Goal: Use online tool/utility: Utilize a website feature to perform a specific function

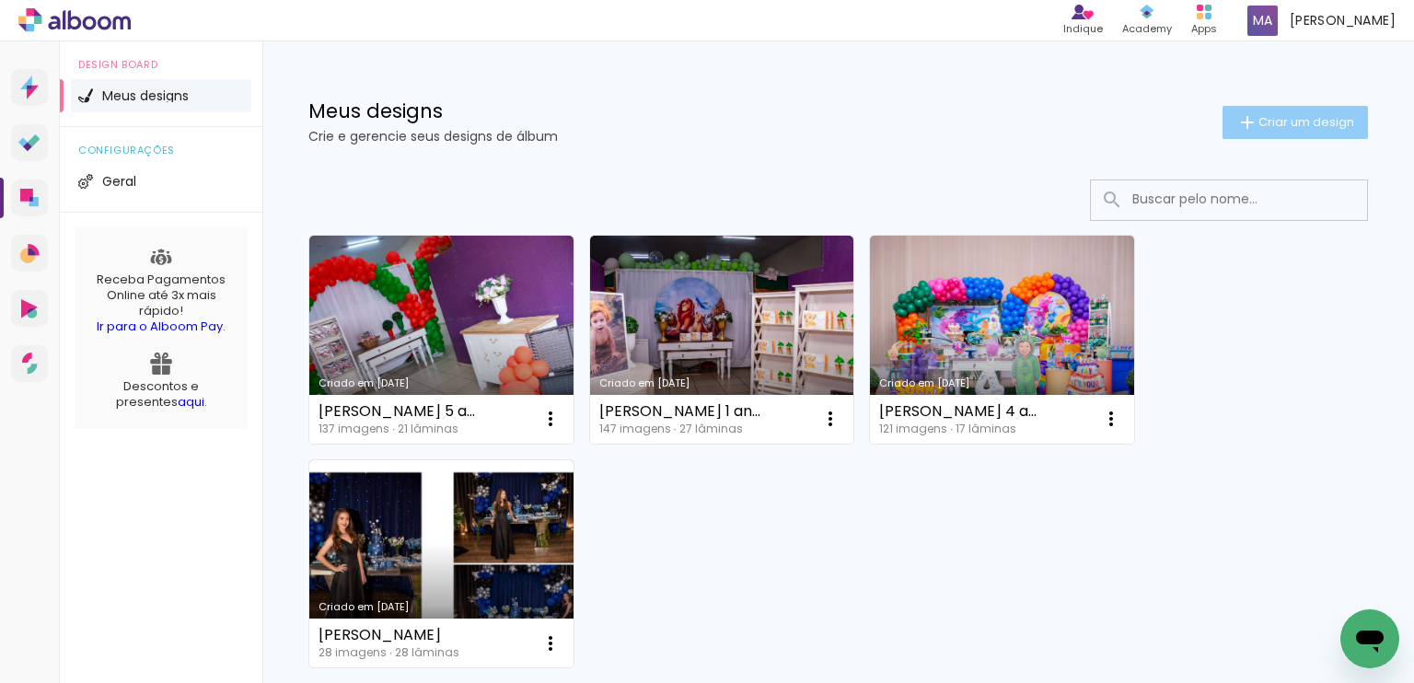
click at [1258, 124] on span "Criar um design" at bounding box center [1306, 122] width 96 height 12
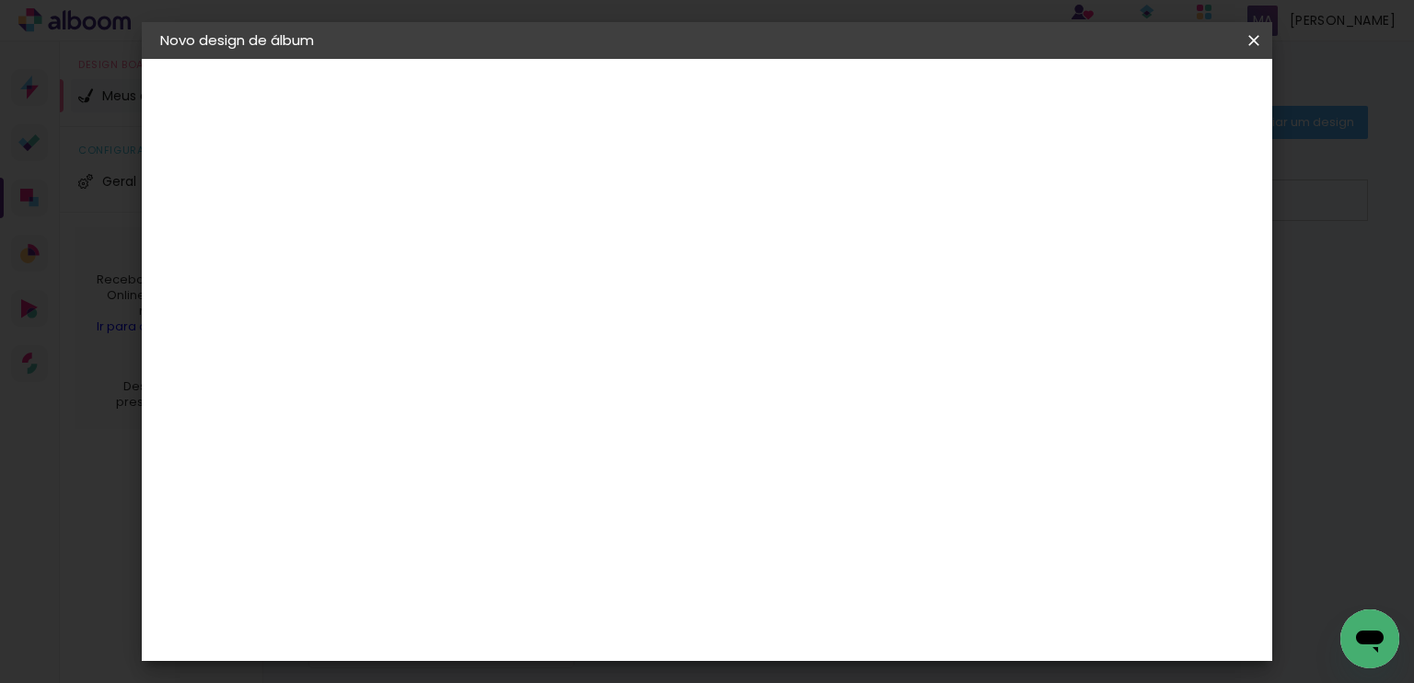
click at [461, 250] on input at bounding box center [461, 247] width 0 height 29
type input "[PERSON_NAME] 3 anos"
type paper-input "[PERSON_NAME] 3 anos"
click at [0, 0] on slot "Avançar" at bounding box center [0, 0] width 0 height 0
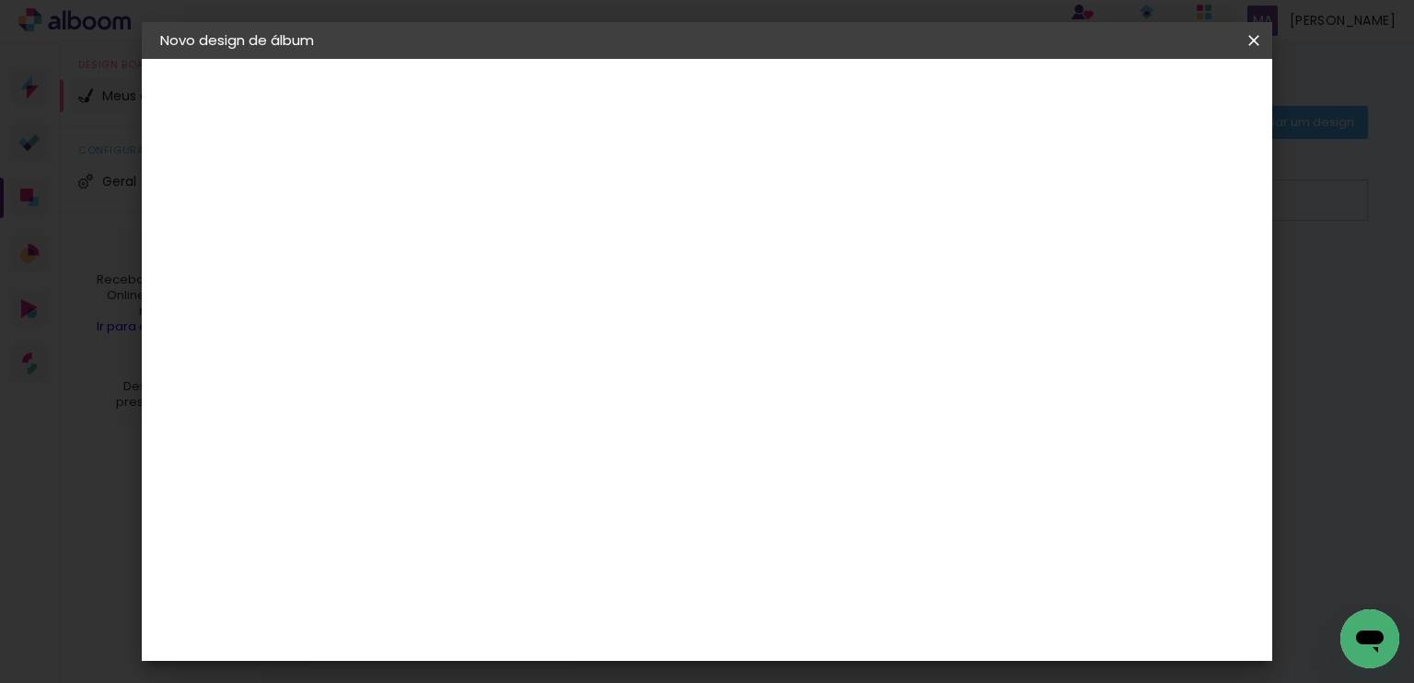
click at [0, 0] on slot "Avançar" at bounding box center [0, 0] width 0 height 0
click at [585, 455] on span "20 × 25" at bounding box center [543, 479] width 86 height 49
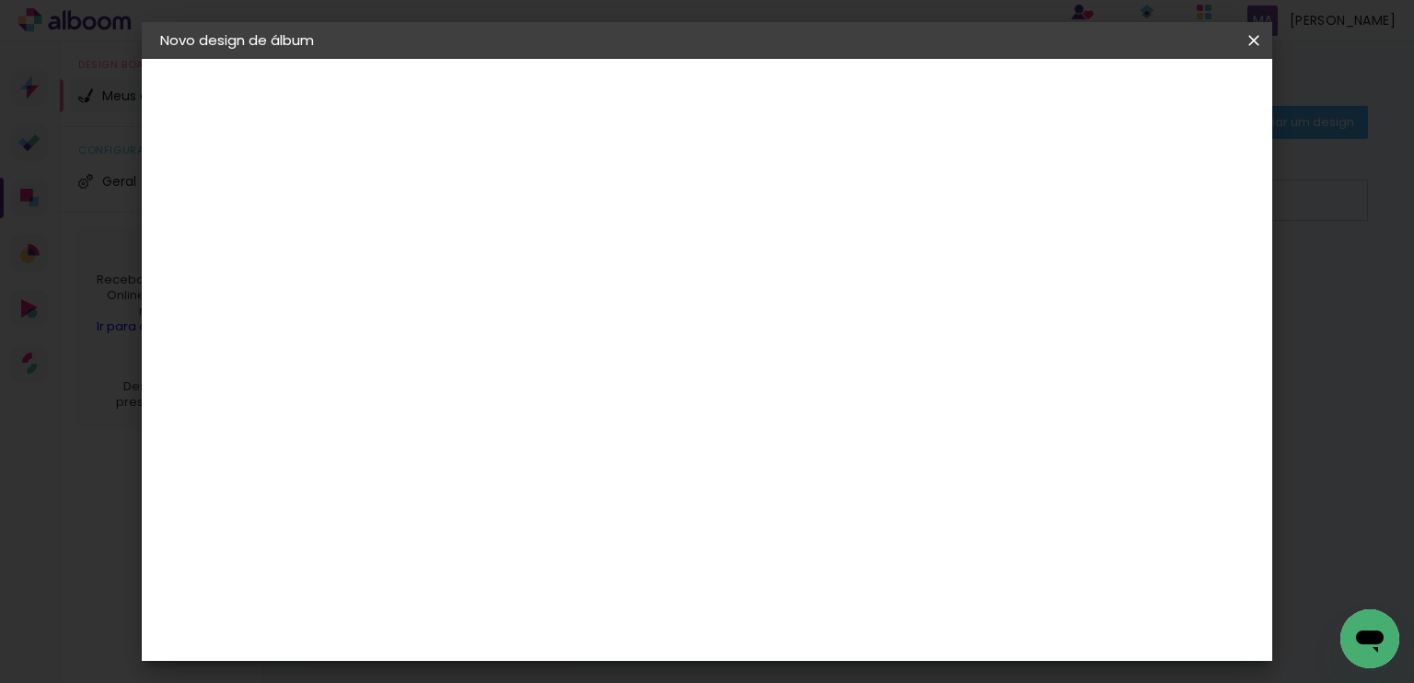
click at [0, 0] on slot "Avançar" at bounding box center [0, 0] width 0 height 0
drag, startPoint x: 1202, startPoint y: 95, endPoint x: 1103, endPoint y: 194, distance: 140.6
click at [1152, 168] on div "mm Mostrar sangria 25.4 cm Largura da página 20.3 cm Altura 50.8 cm Largura da …" at bounding box center [783, 137] width 804 height 156
click at [1086, 201] on div "mm Mostrar sangria" at bounding box center [783, 199] width 748 height 41
click at [1035, 193] on div at bounding box center [1026, 199] width 17 height 17
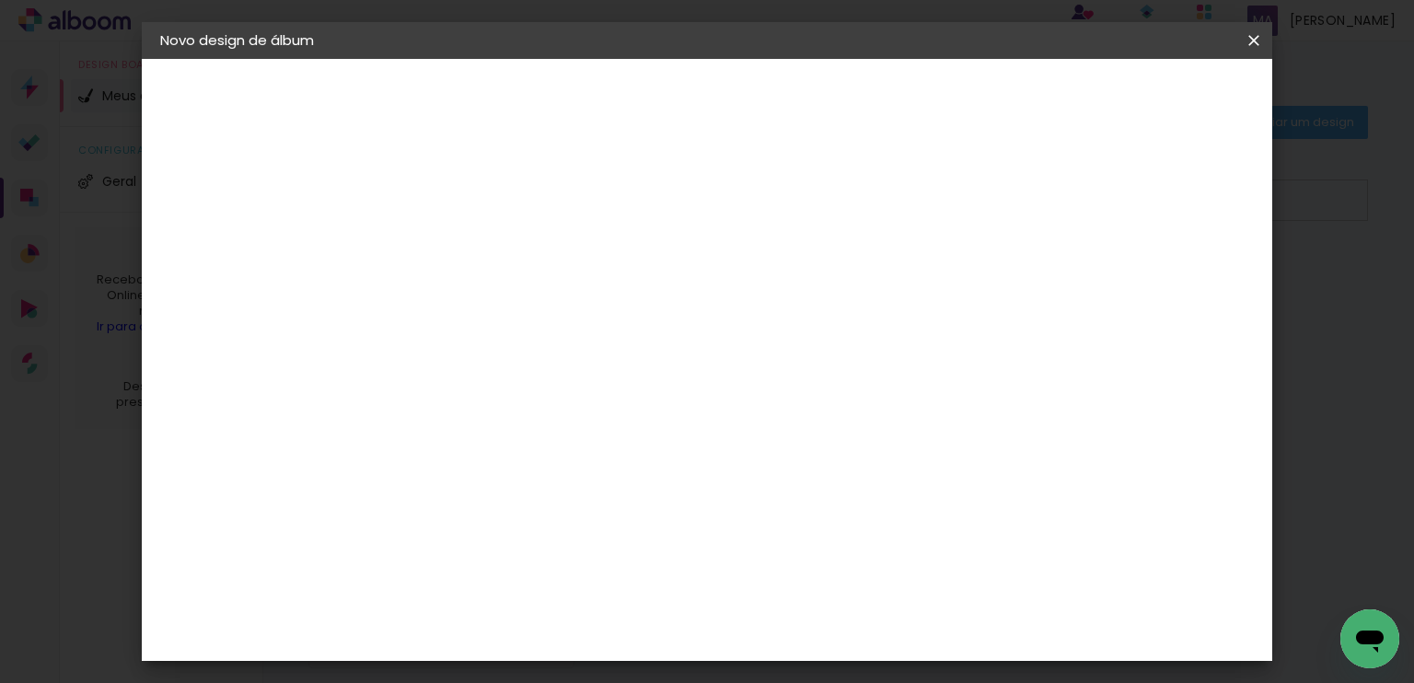
type paper-checkbox "on"
click at [1139, 91] on span "Iniciar design" at bounding box center [1097, 97] width 84 height 13
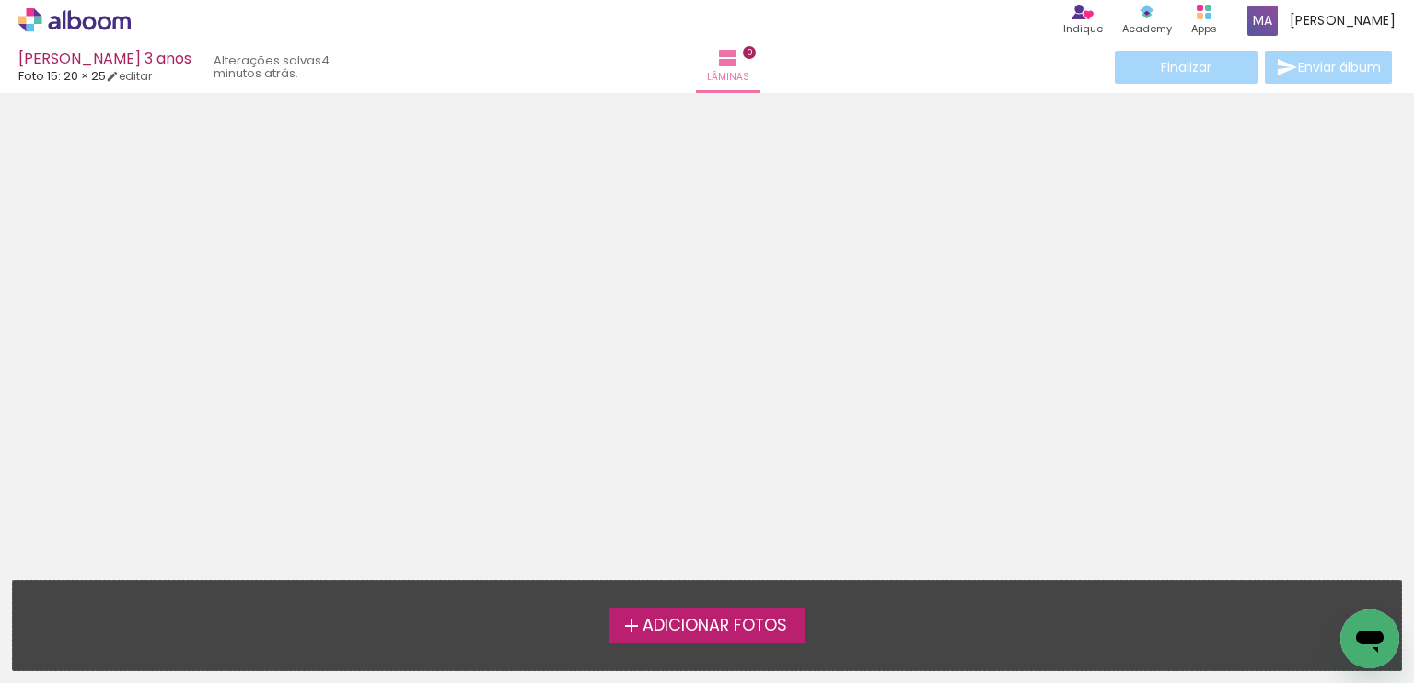
click at [723, 631] on span "Adicionar Fotos" at bounding box center [714, 626] width 145 height 17
click at [0, 0] on input "file" at bounding box center [0, 0] width 0 height 0
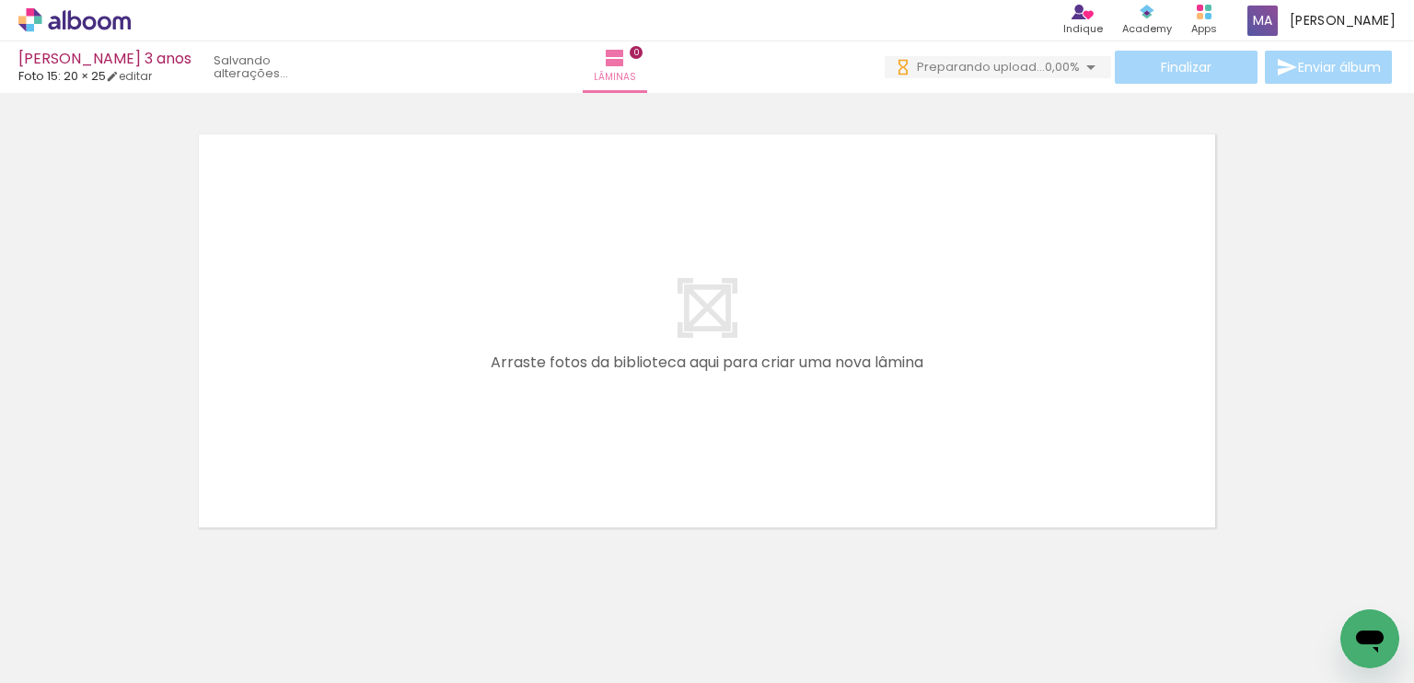
scroll to position [0, 1389]
drag, startPoint x: 854, startPoint y: 635, endPoint x: 797, endPoint y: 469, distance: 175.2
click at [797, 469] on quentale-workspace at bounding box center [707, 341] width 1414 height 683
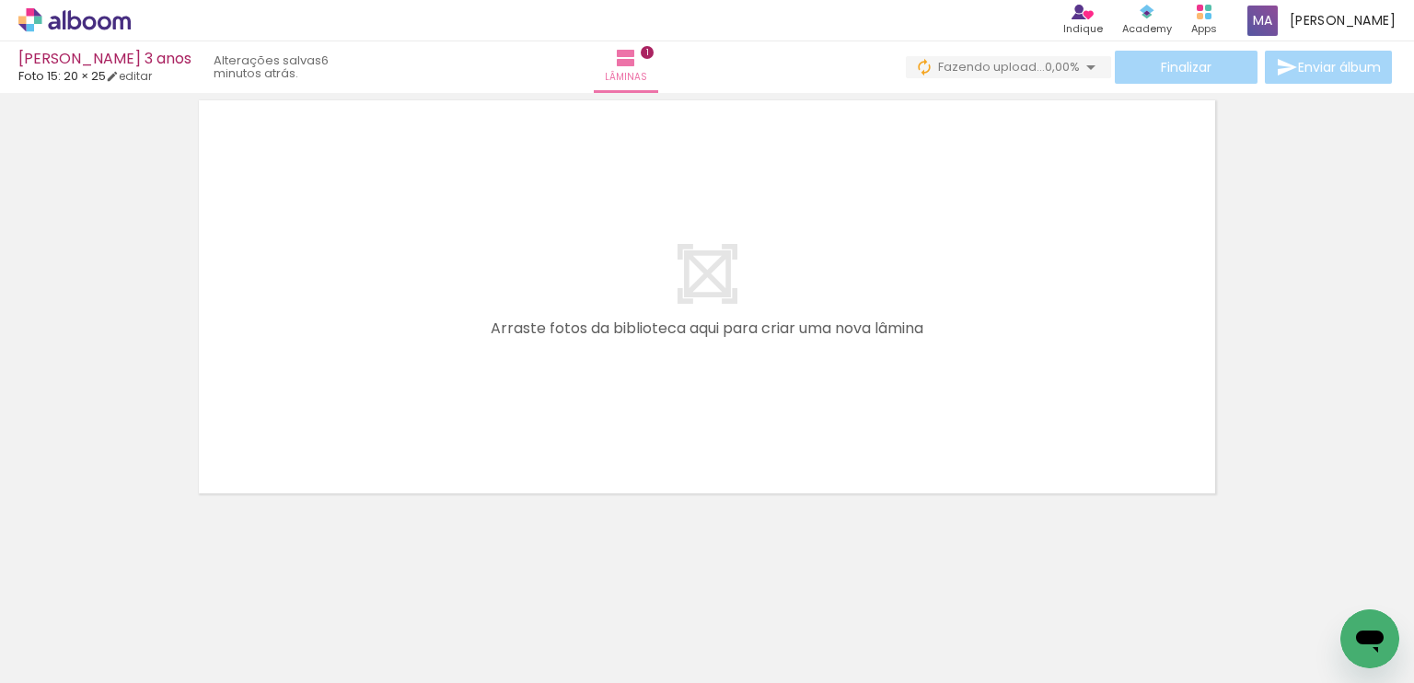
scroll to position [0, 0]
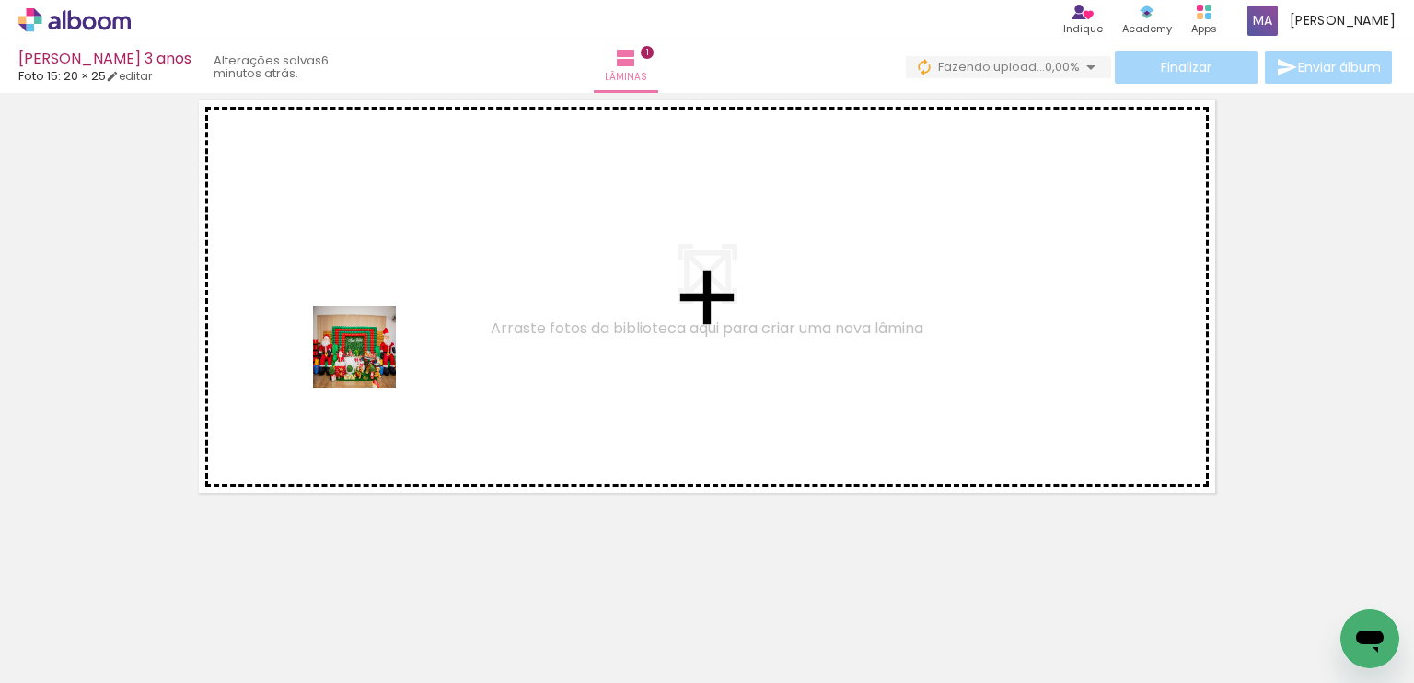
drag, startPoint x: 169, startPoint y: 635, endPoint x: 376, endPoint y: 351, distance: 351.3
click at [376, 351] on quentale-workspace at bounding box center [707, 341] width 1414 height 683
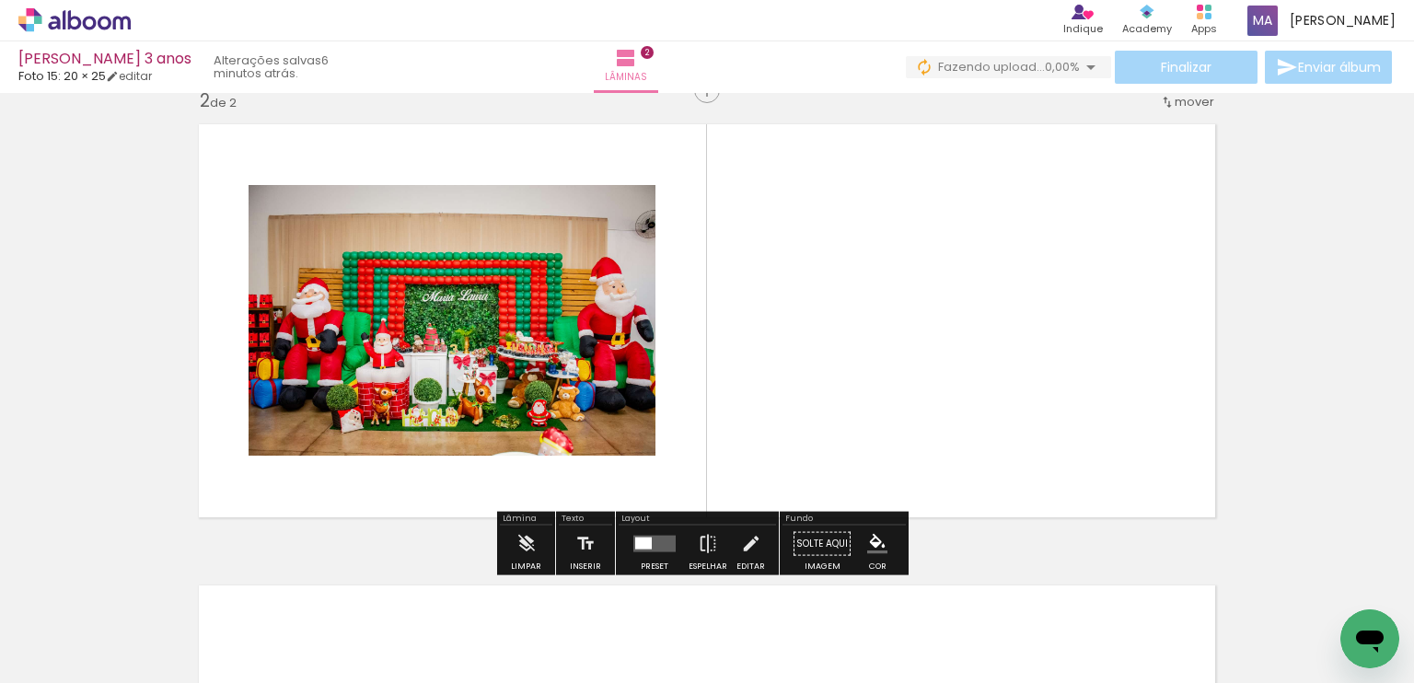
scroll to position [484, 0]
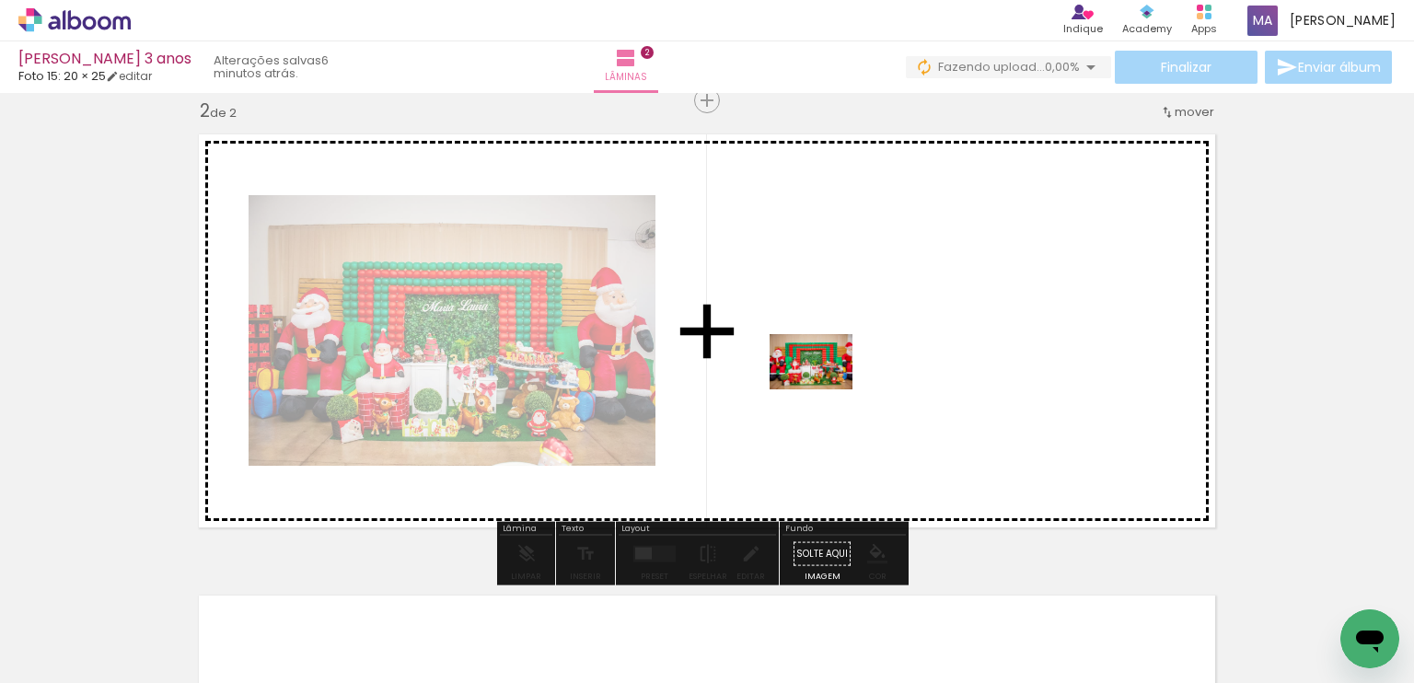
drag, startPoint x: 307, startPoint y: 639, endPoint x: 825, endPoint y: 389, distance: 574.3
click at [825, 389] on quentale-workspace at bounding box center [707, 341] width 1414 height 683
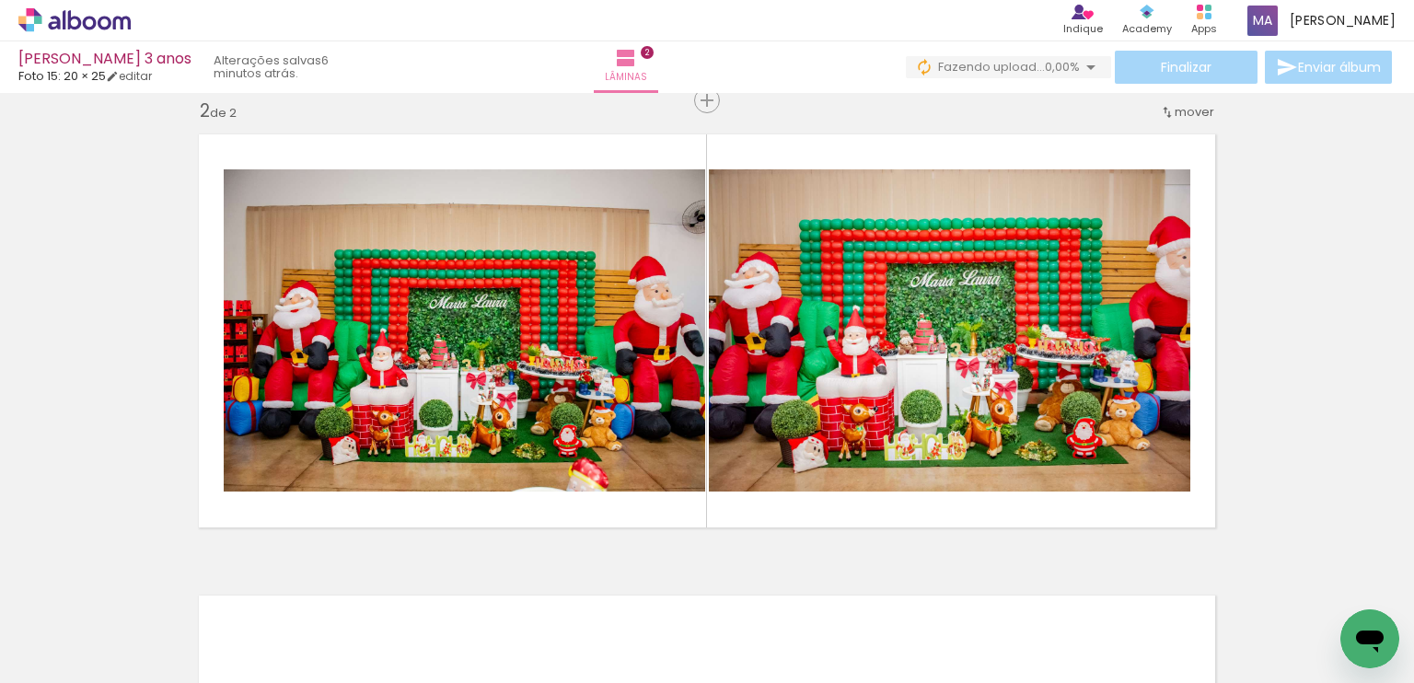
click at [254, 587] on iron-icon at bounding box center [246, 583] width 19 height 19
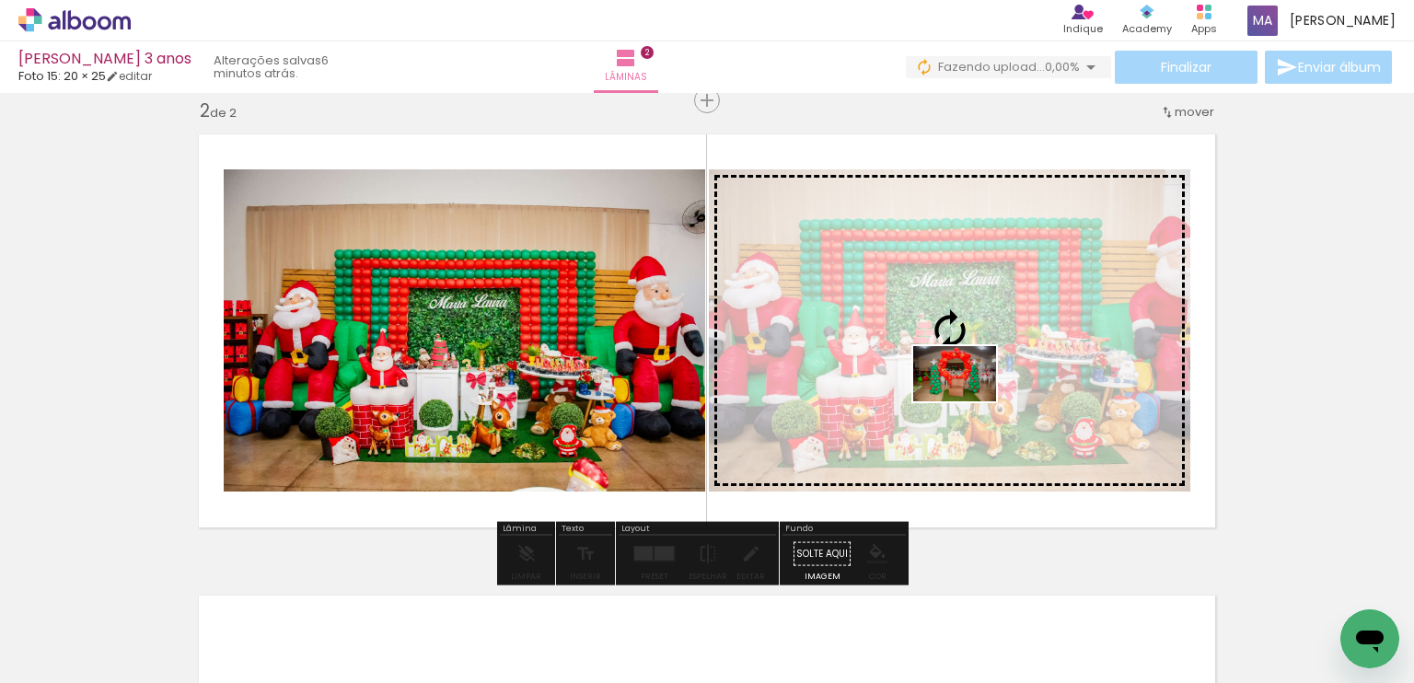
drag, startPoint x: 401, startPoint y: 629, endPoint x: 968, endPoint y: 401, distance: 610.9
click at [968, 401] on quentale-workspace at bounding box center [707, 341] width 1414 height 683
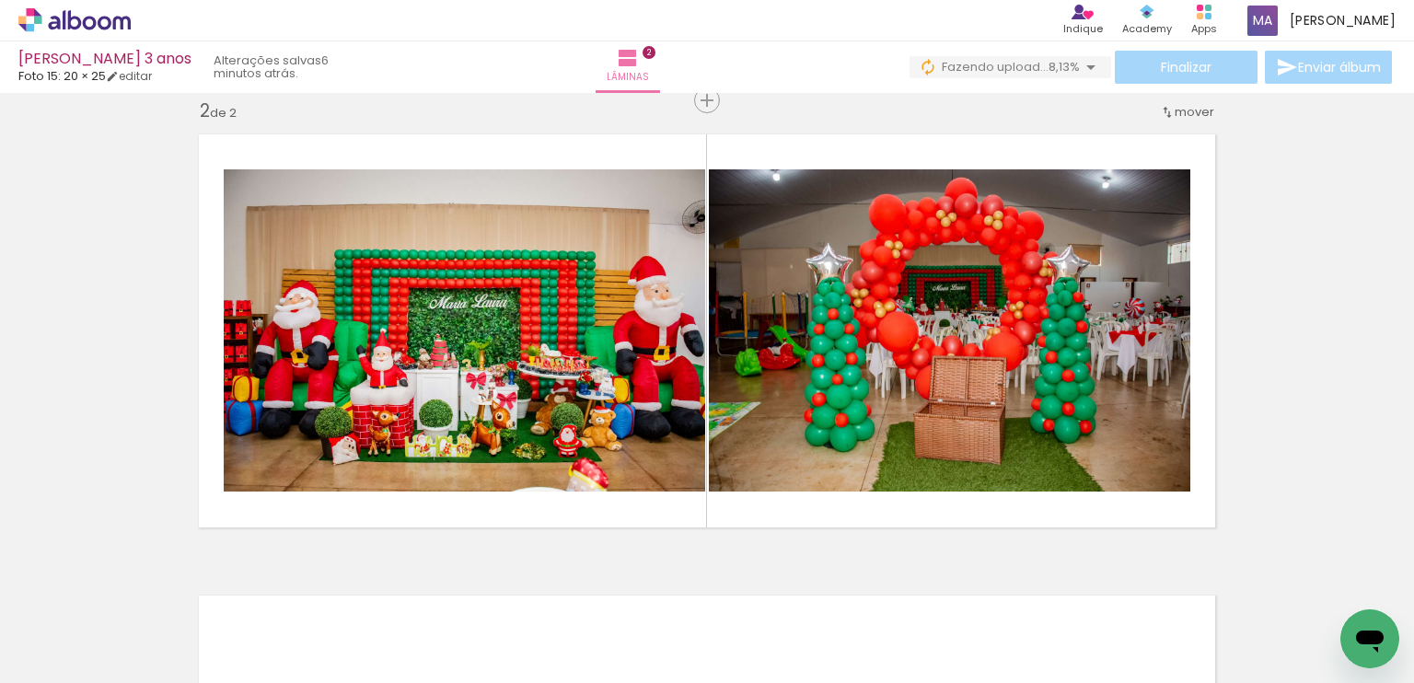
click at [254, 588] on iron-icon at bounding box center [246, 583] width 19 height 19
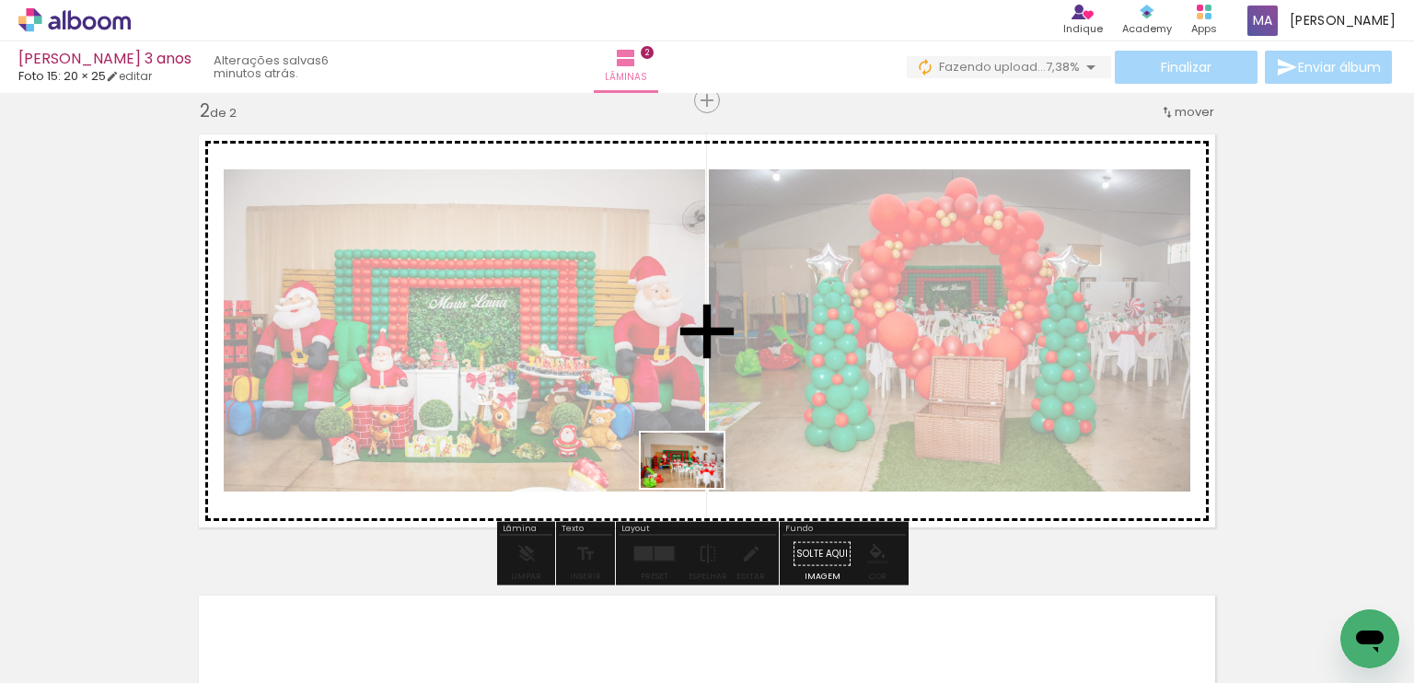
drag, startPoint x: 385, startPoint y: 633, endPoint x: 696, endPoint y: 488, distance: 343.4
click at [696, 488] on quentale-workspace at bounding box center [707, 341] width 1414 height 683
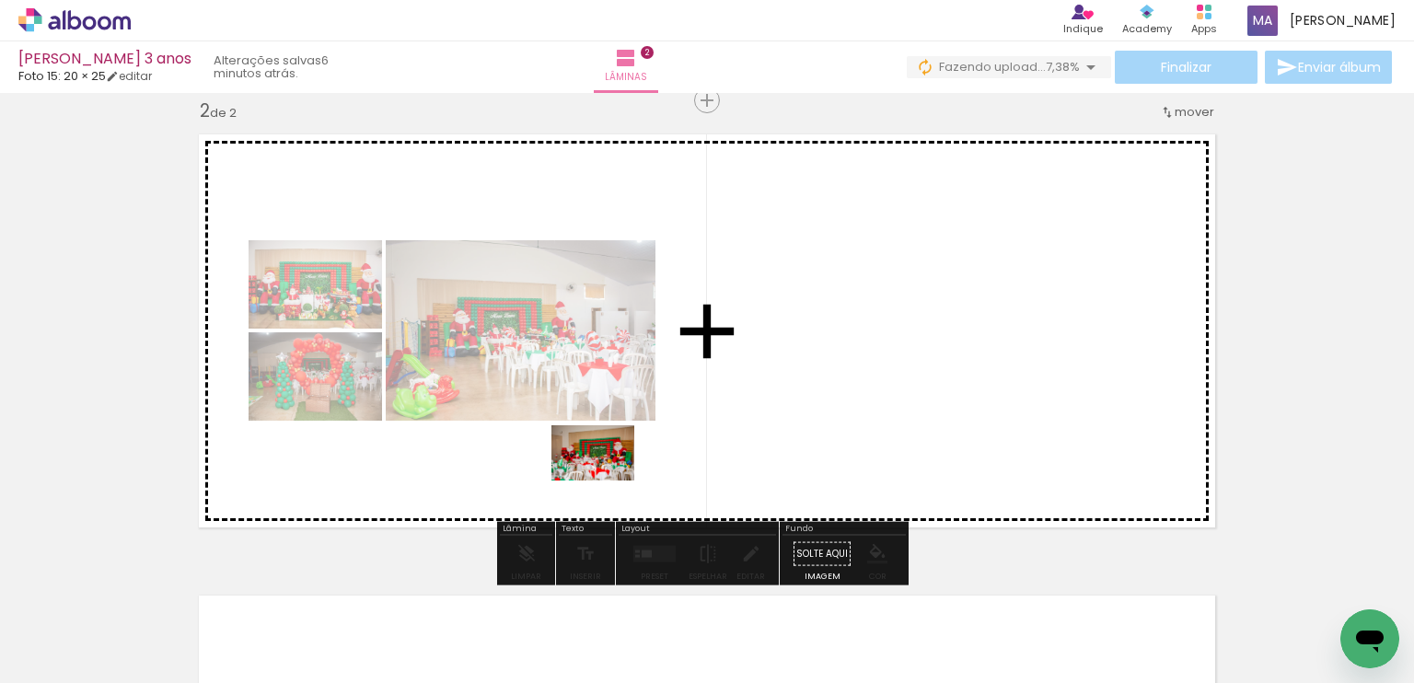
drag, startPoint x: 481, startPoint y: 620, endPoint x: 607, endPoint y: 480, distance: 187.7
click at [607, 480] on quentale-workspace at bounding box center [707, 341] width 1414 height 683
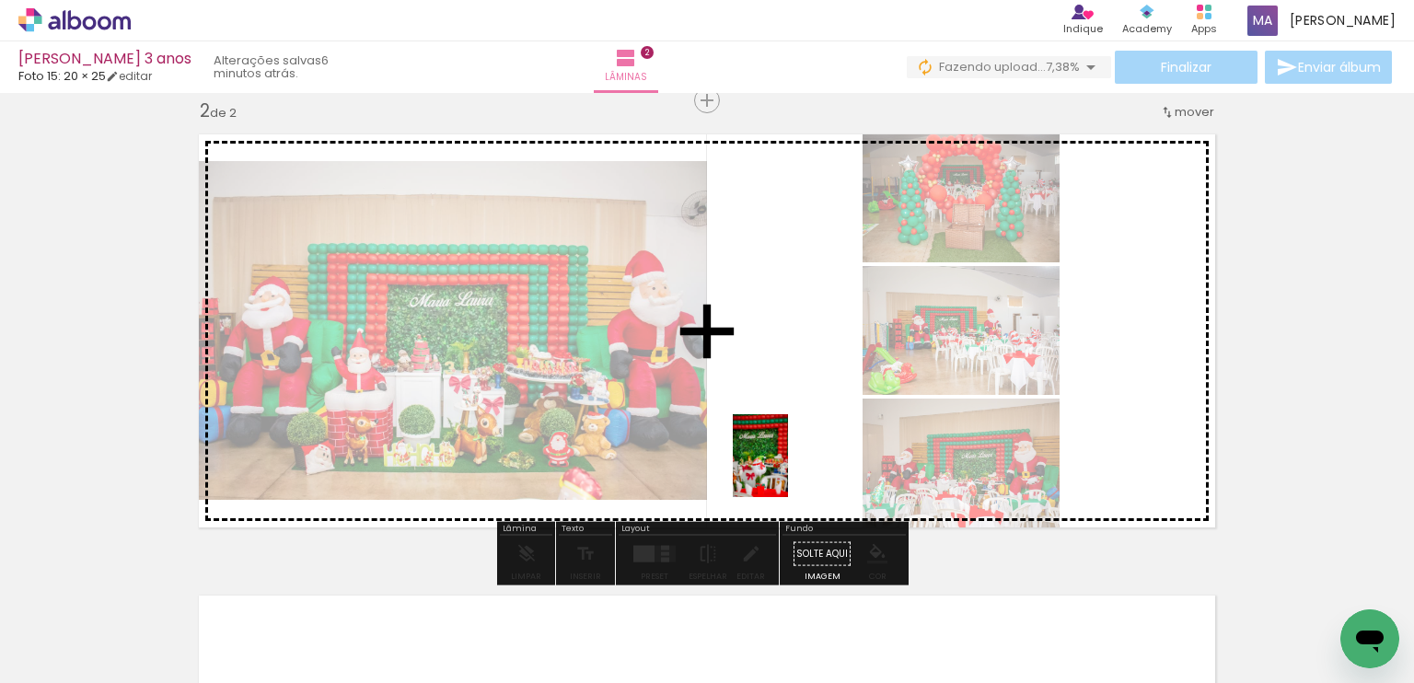
drag, startPoint x: 602, startPoint y: 609, endPoint x: 788, endPoint y: 469, distance: 232.7
click at [788, 469] on quentale-workspace at bounding box center [707, 341] width 1414 height 683
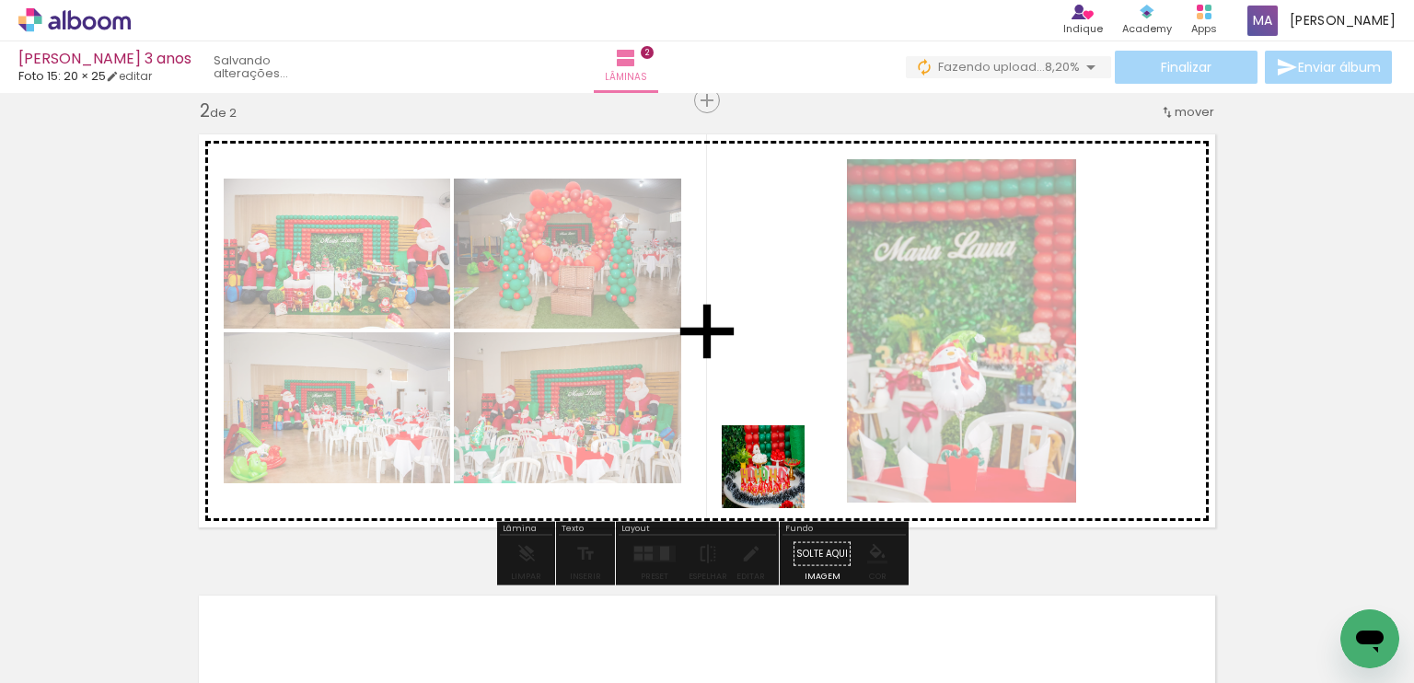
drag, startPoint x: 722, startPoint y: 647, endPoint x: 815, endPoint y: 596, distance: 105.9
click at [777, 478] on quentale-workspace at bounding box center [707, 341] width 1414 height 683
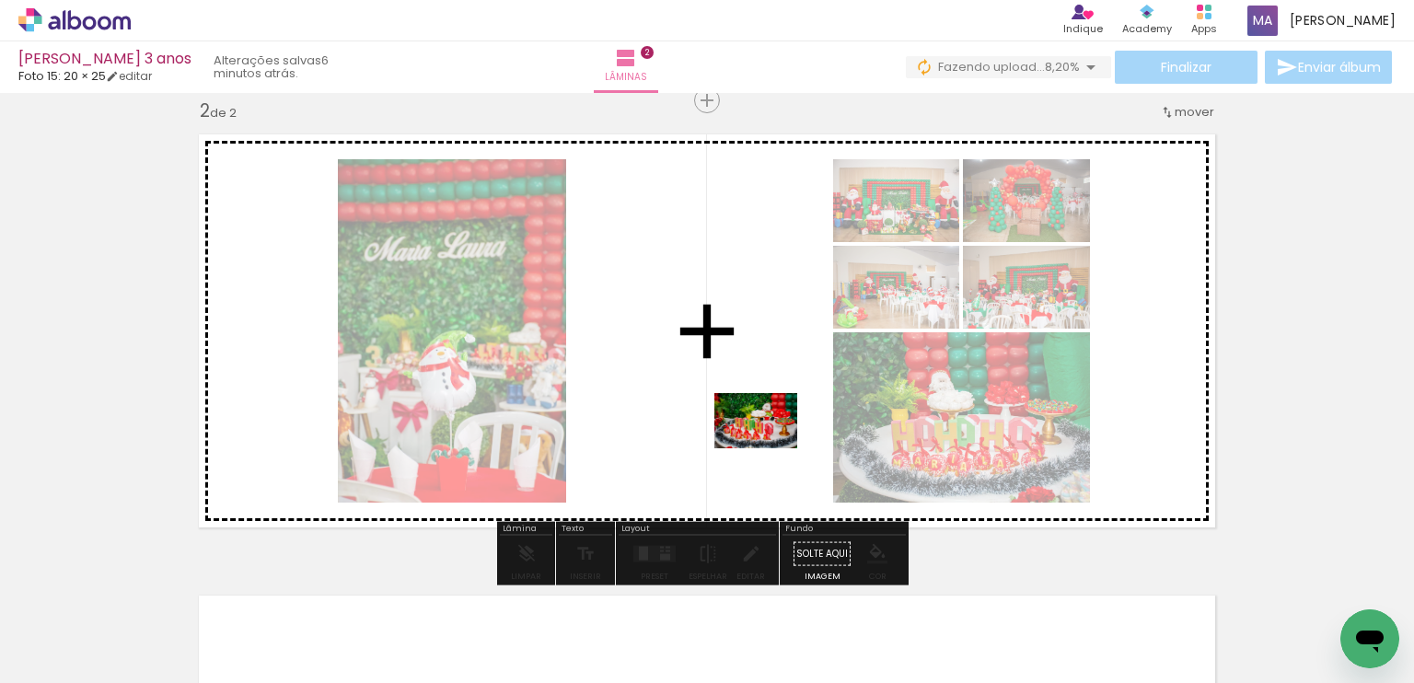
drag, startPoint x: 810, startPoint y: 636, endPoint x: 769, endPoint y: 448, distance: 192.1
click at [769, 448] on quentale-workspace at bounding box center [707, 341] width 1414 height 683
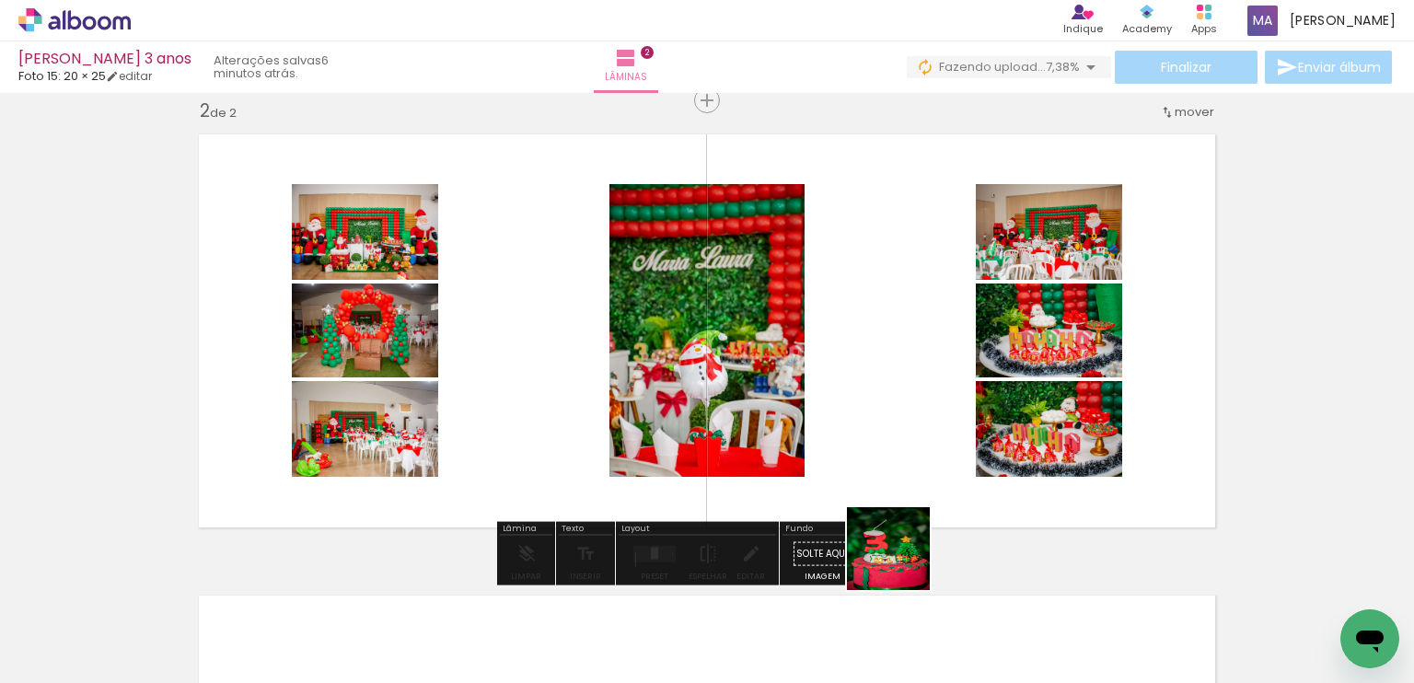
drag, startPoint x: 903, startPoint y: 644, endPoint x: 943, endPoint y: 556, distance: 96.8
click at [905, 467] on quentale-workspace at bounding box center [707, 341] width 1414 height 683
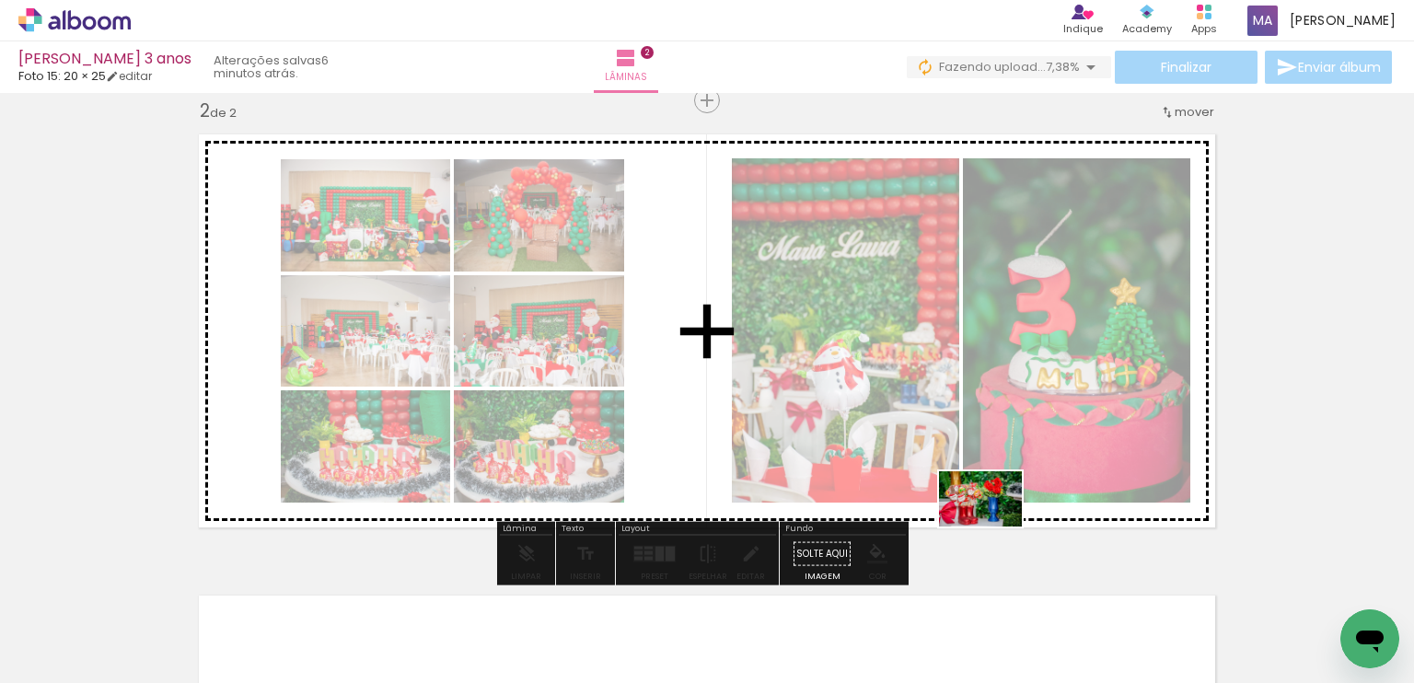
drag, startPoint x: 1020, startPoint y: 636, endPoint x: 994, endPoint y: 526, distance: 112.5
click at [994, 526] on quentale-workspace at bounding box center [707, 341] width 1414 height 683
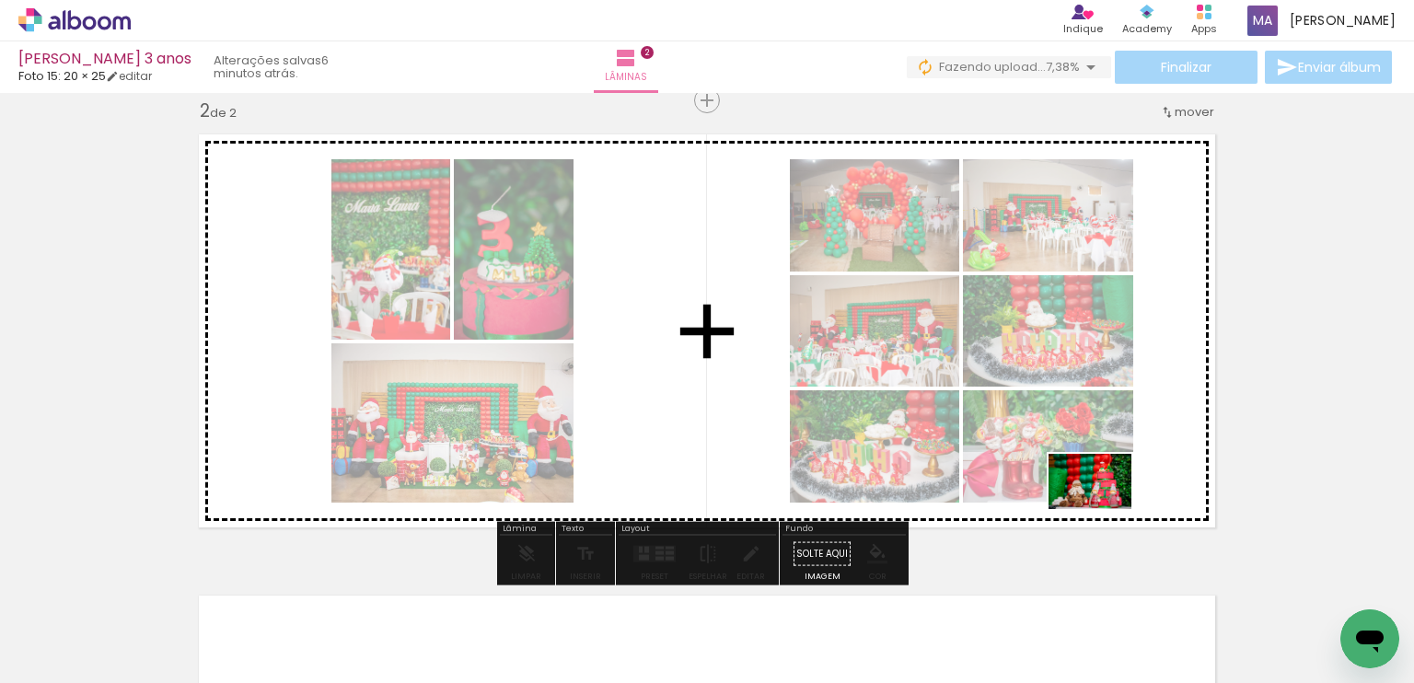
drag, startPoint x: 1101, startPoint y: 617, endPoint x: 1104, endPoint y: 509, distance: 107.7
click at [1104, 509] on quentale-workspace at bounding box center [707, 341] width 1414 height 683
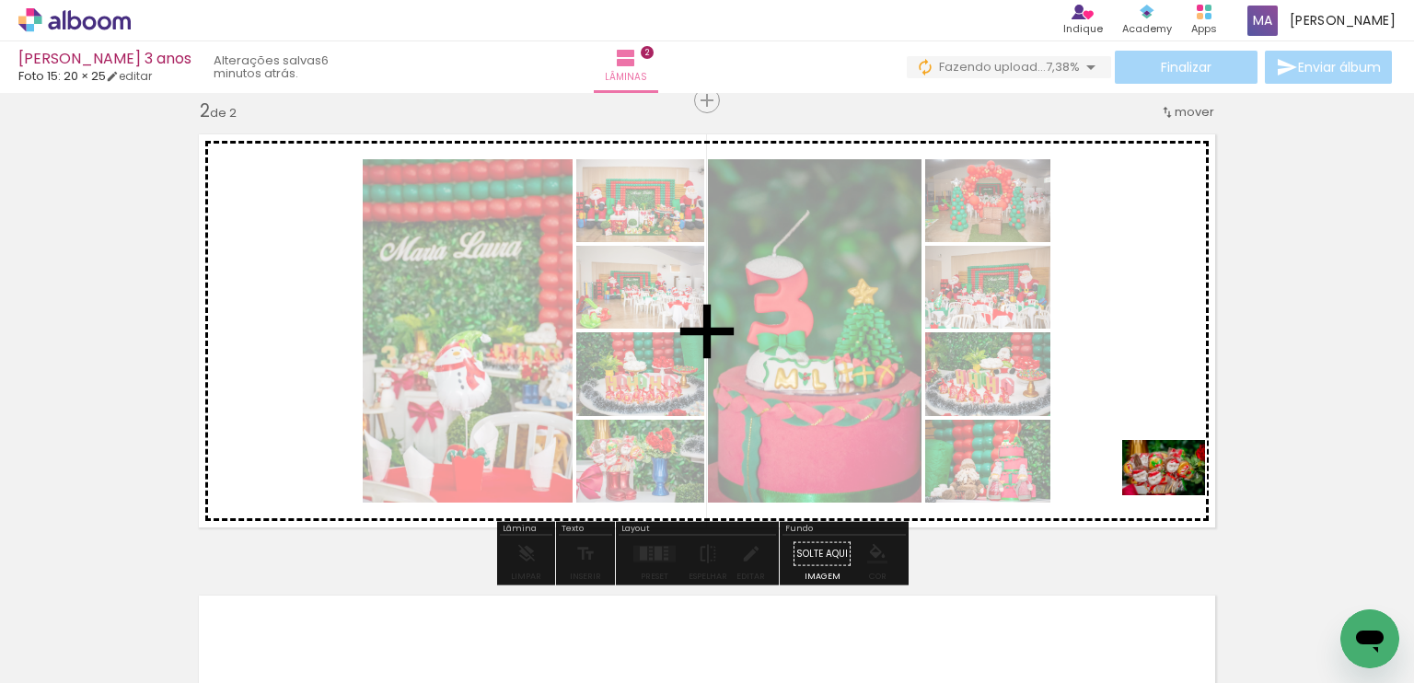
drag, startPoint x: 1203, startPoint y: 599, endPoint x: 1177, endPoint y: 495, distance: 107.2
click at [1177, 495] on quentale-workspace at bounding box center [707, 341] width 1414 height 683
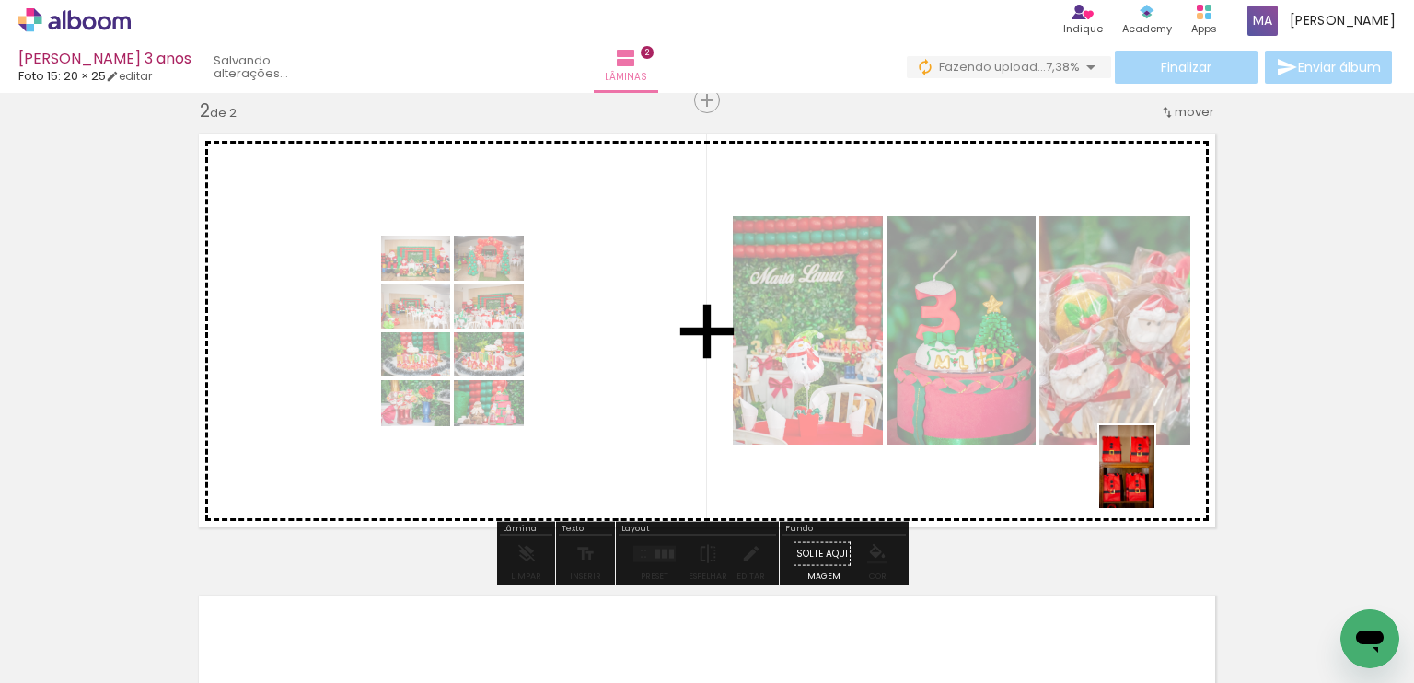
drag, startPoint x: 1277, startPoint y: 580, endPoint x: 1154, endPoint y: 480, distance: 157.7
click at [1154, 480] on quentale-workspace at bounding box center [707, 341] width 1414 height 683
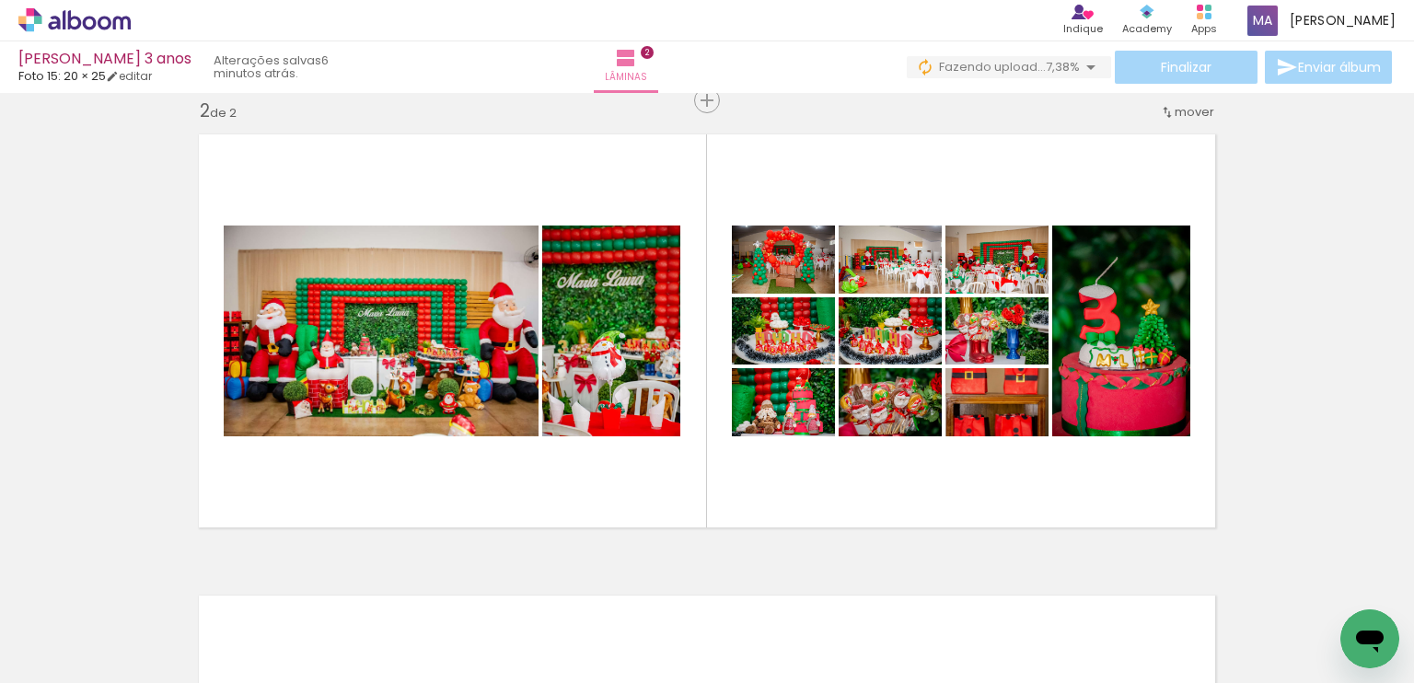
scroll to position [0, 736]
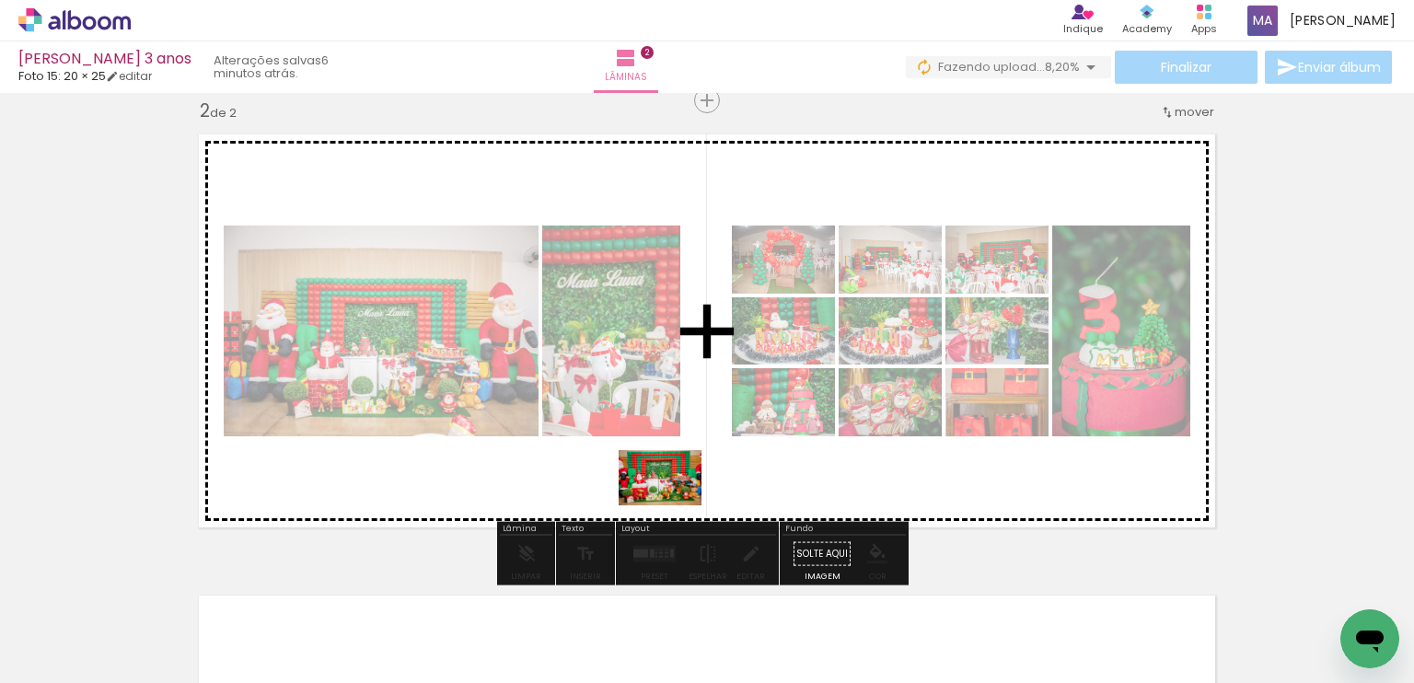
drag, startPoint x: 692, startPoint y: 630, endPoint x: 674, endPoint y: 505, distance: 125.6
click at [674, 505] on quentale-workspace at bounding box center [707, 341] width 1414 height 683
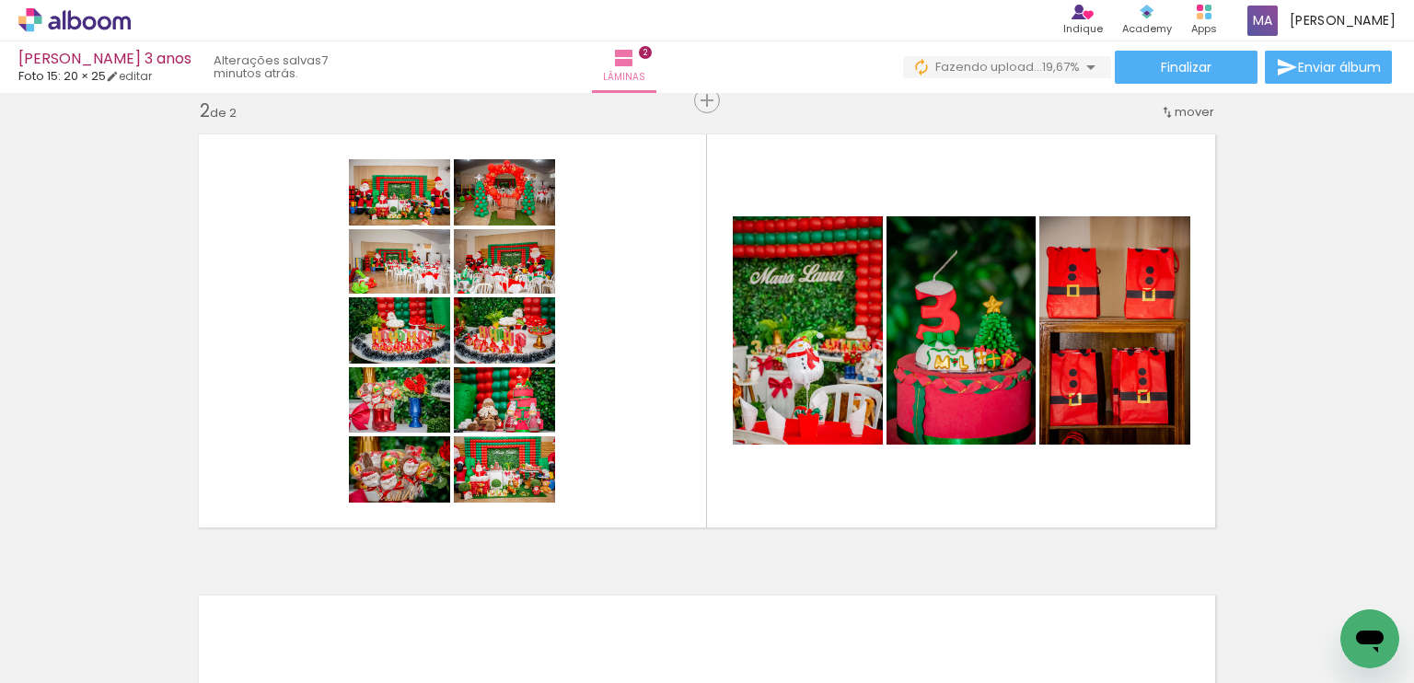
scroll to position [0, 958]
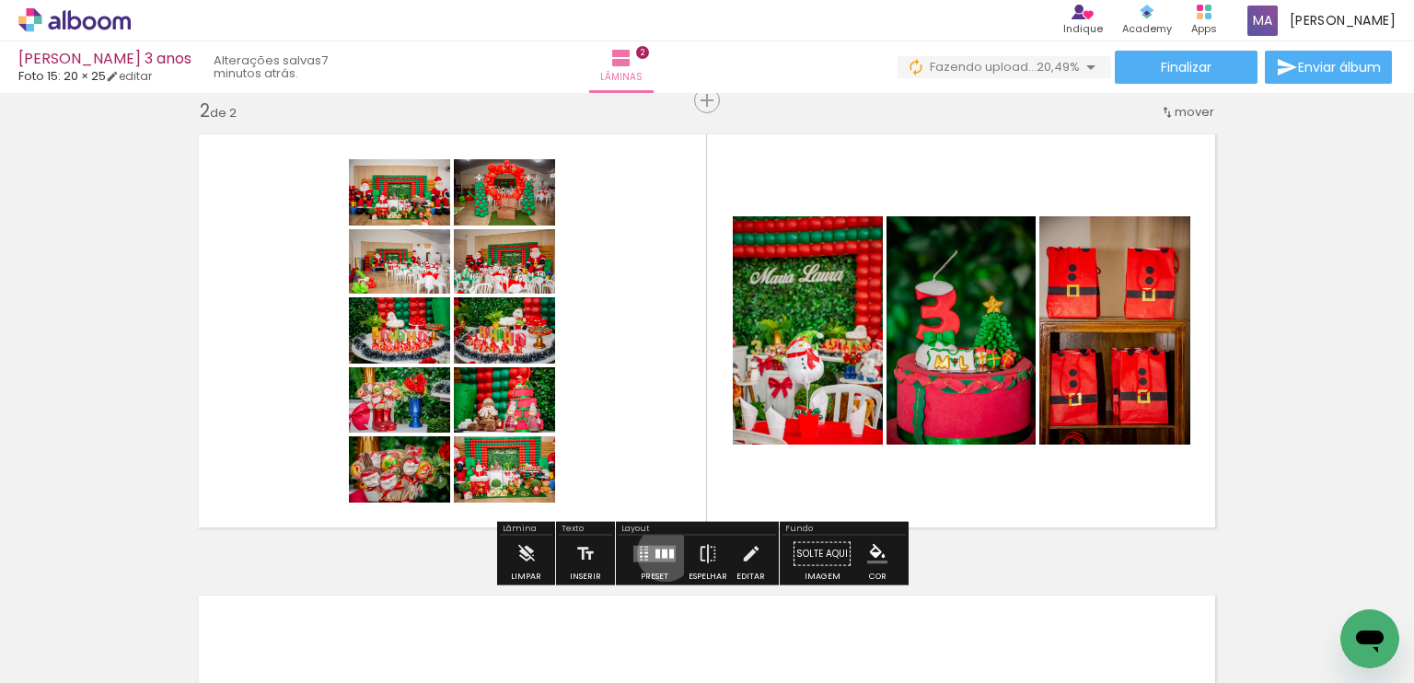
click at [662, 552] on div at bounding box center [665, 554] width 6 height 9
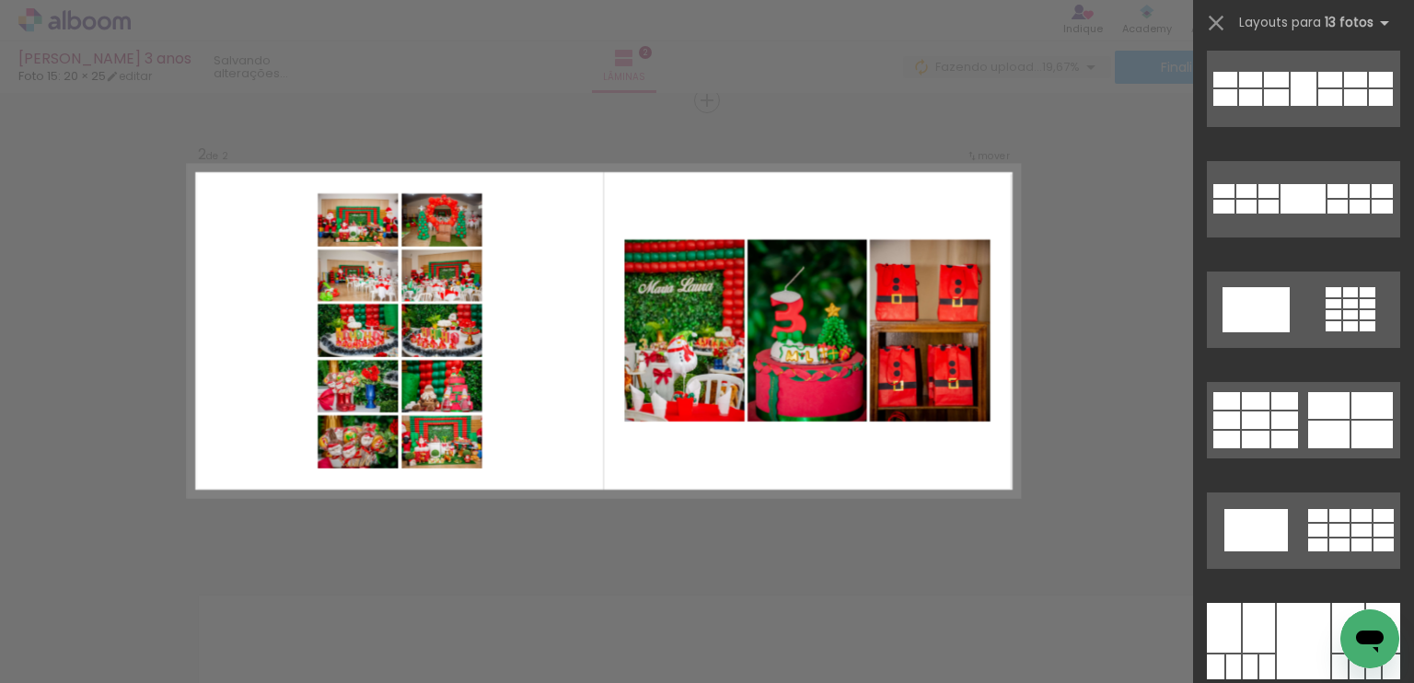
scroll to position [561, 0]
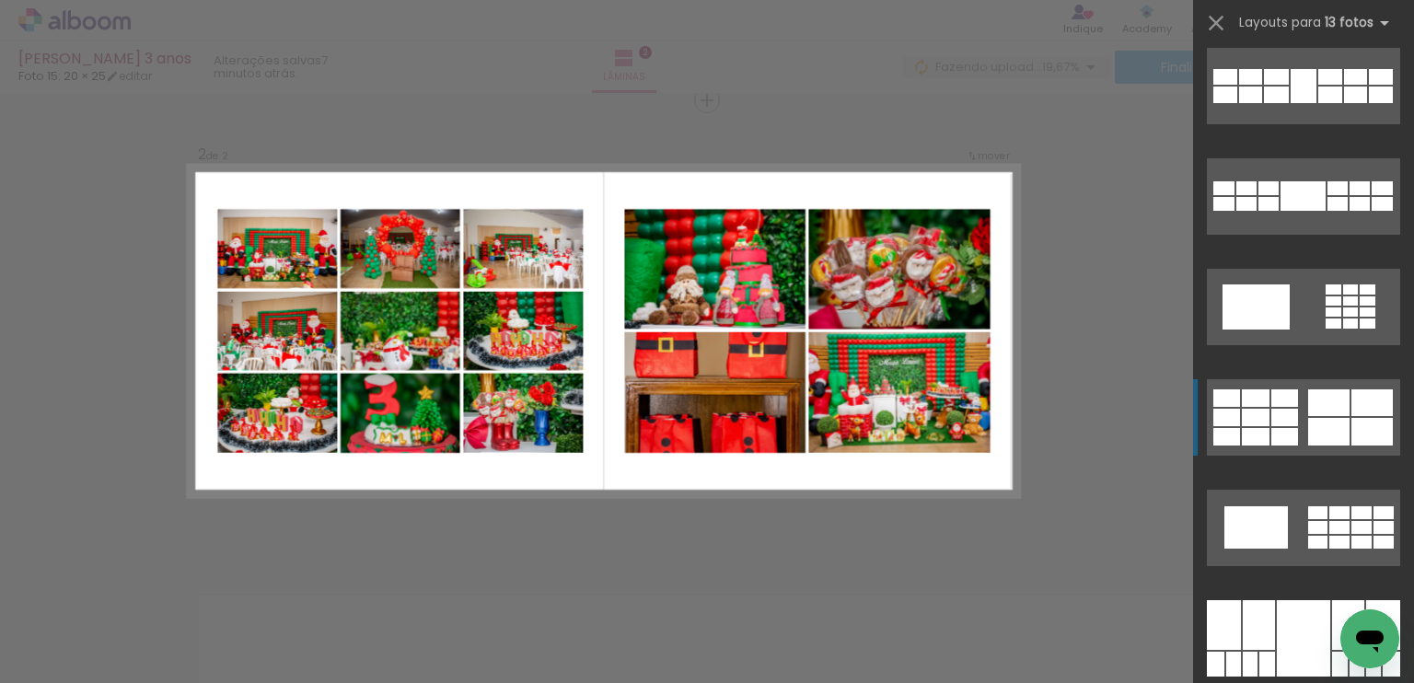
click at [1369, 412] on div at bounding box center [1371, 402] width 41 height 27
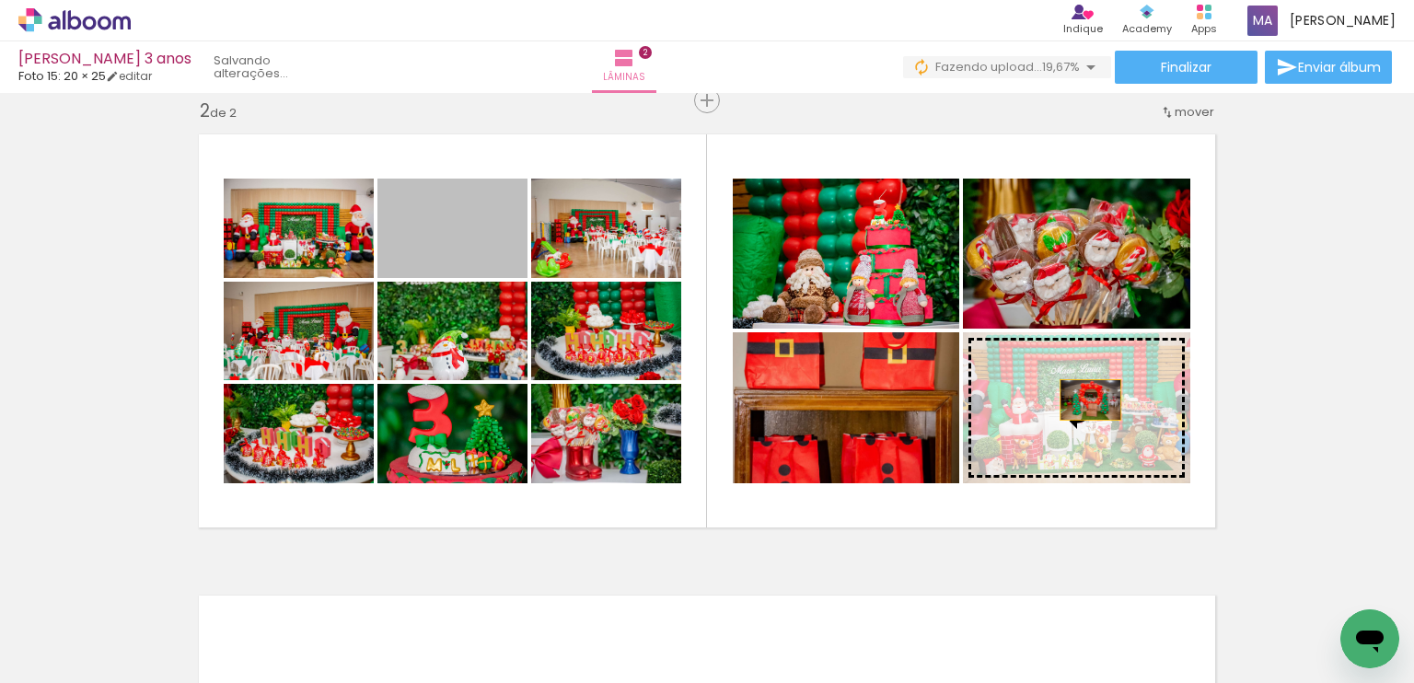
drag, startPoint x: 464, startPoint y: 253, endPoint x: 1083, endPoint y: 399, distance: 636.5
click at [0, 0] on slot at bounding box center [0, 0] width 0 height 0
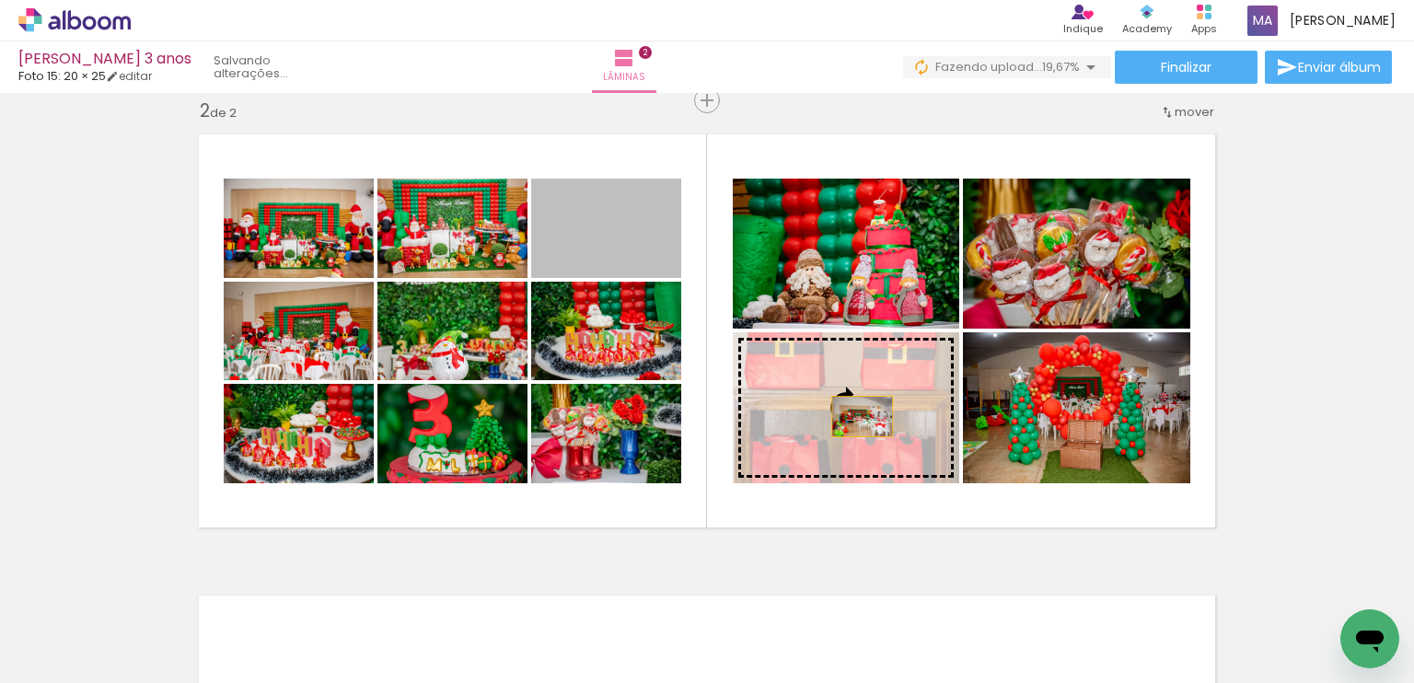
drag, startPoint x: 595, startPoint y: 262, endPoint x: 827, endPoint y: 468, distance: 309.7
click at [0, 0] on slot at bounding box center [0, 0] width 0 height 0
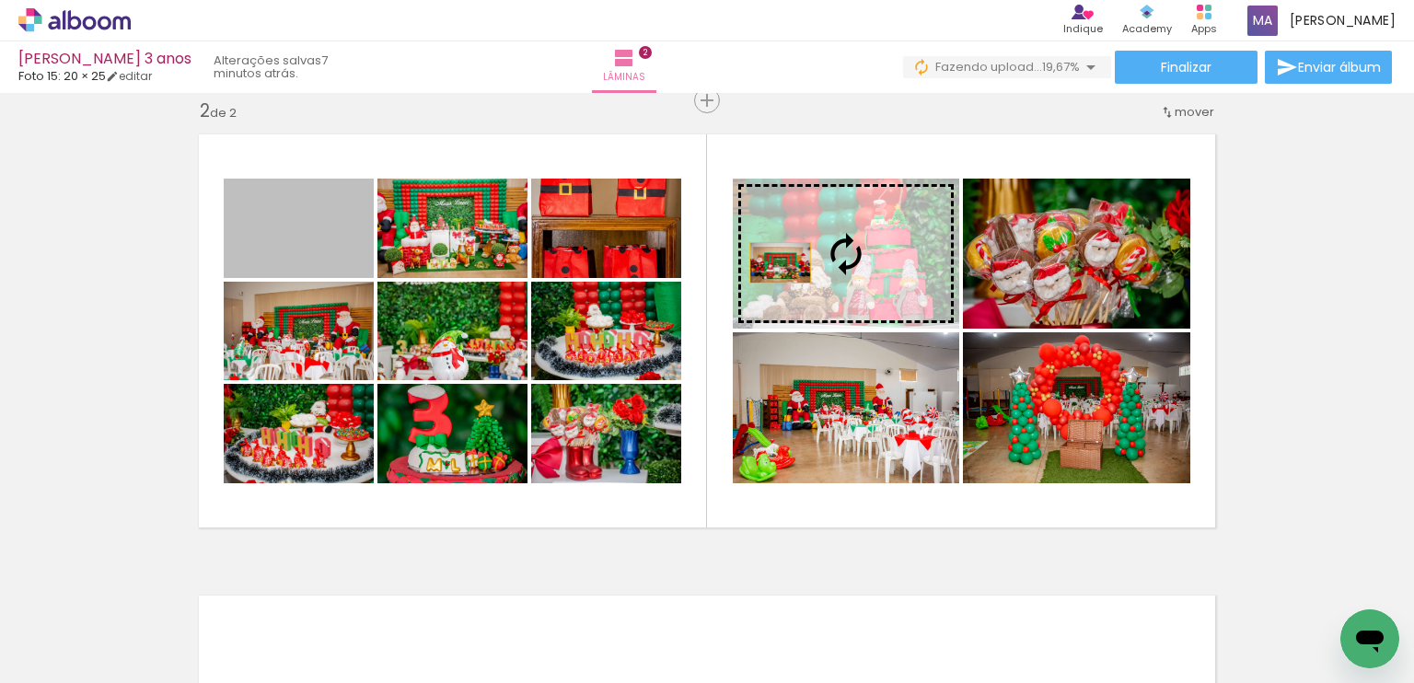
drag, startPoint x: 295, startPoint y: 262, endPoint x: 773, endPoint y: 262, distance: 477.7
click at [0, 0] on slot at bounding box center [0, 0] width 0 height 0
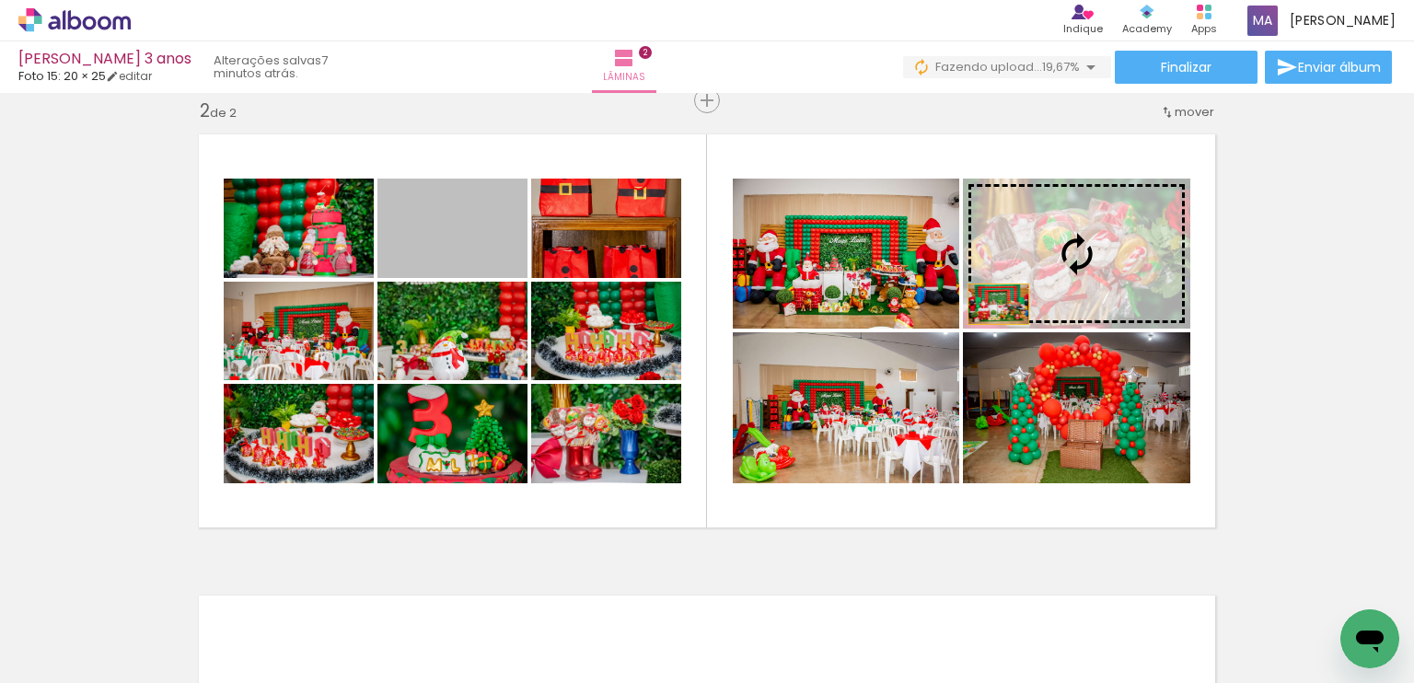
drag, startPoint x: 447, startPoint y: 246, endPoint x: 991, endPoint y: 304, distance: 547.1
click at [0, 0] on slot at bounding box center [0, 0] width 0 height 0
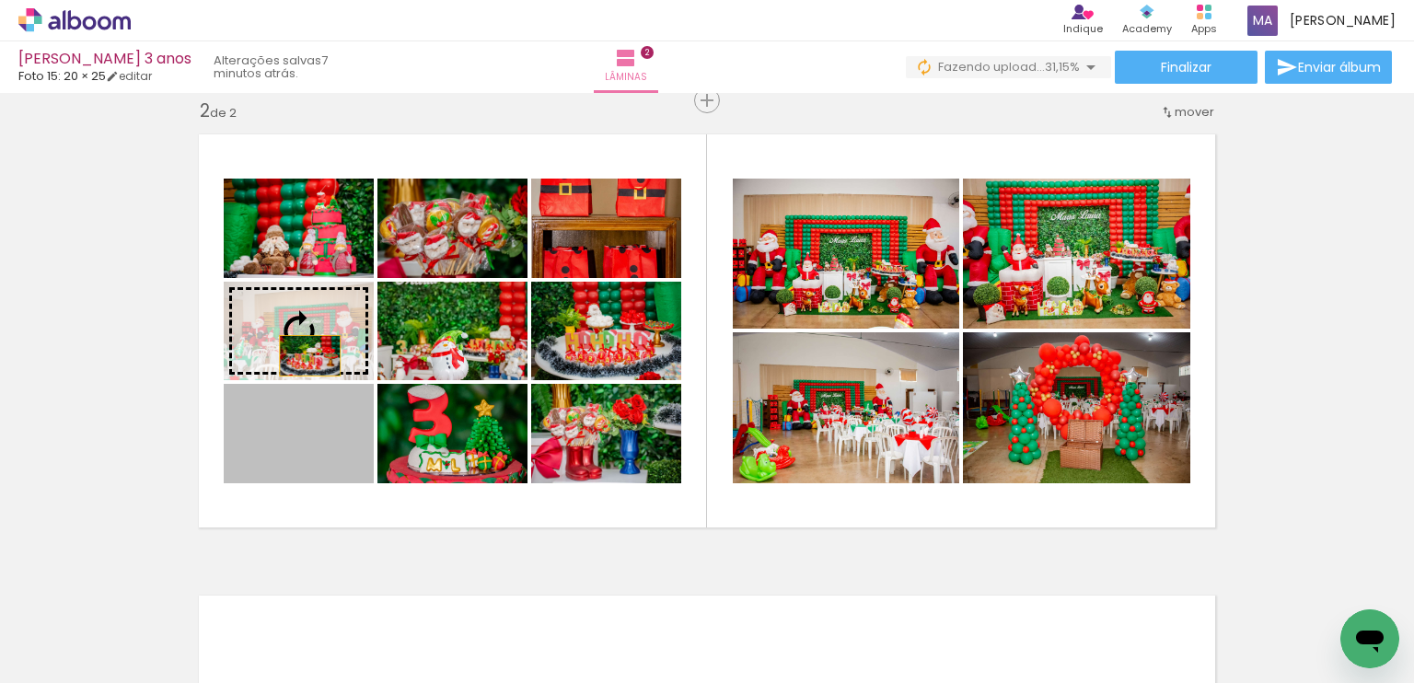
drag, startPoint x: 309, startPoint y: 447, endPoint x: 303, endPoint y: 355, distance: 92.3
click at [0, 0] on slot at bounding box center [0, 0] width 0 height 0
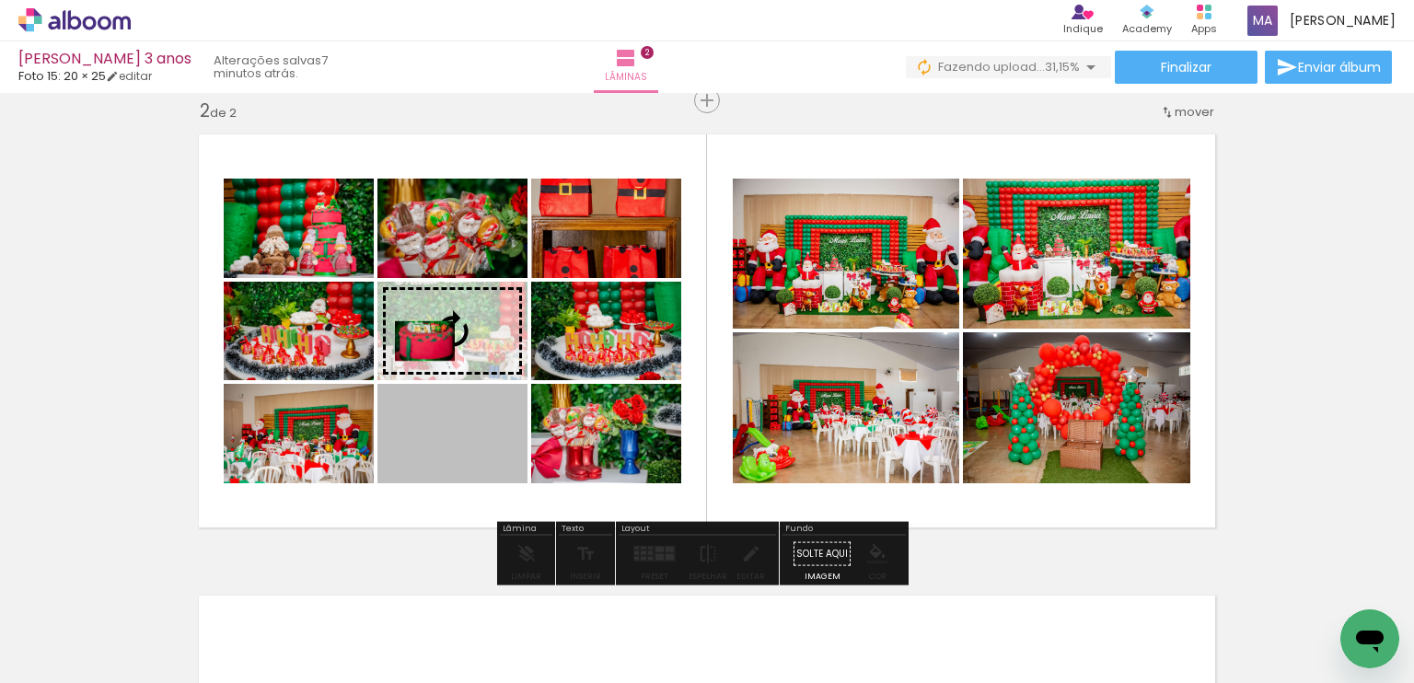
drag, startPoint x: 401, startPoint y: 431, endPoint x: 418, endPoint y: 340, distance: 92.6
click at [0, 0] on slot at bounding box center [0, 0] width 0 height 0
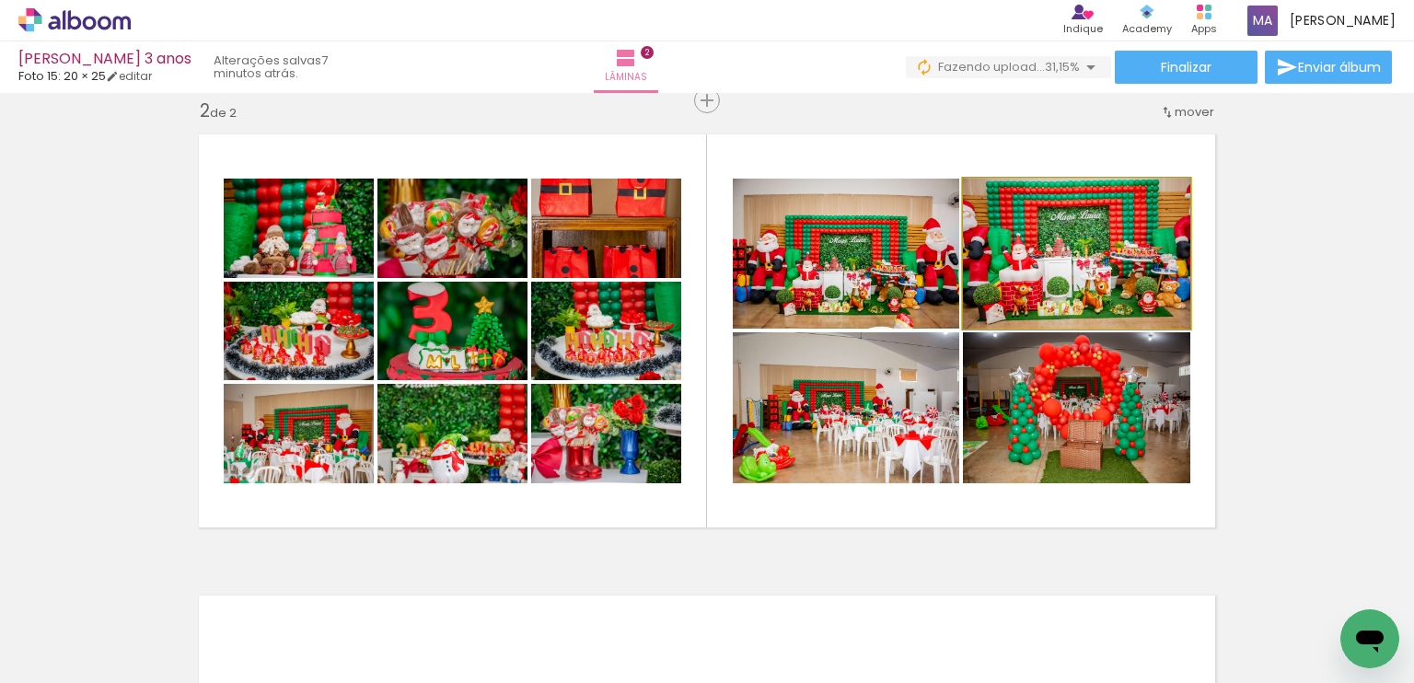
click at [1037, 297] on quentale-photo at bounding box center [1076, 254] width 227 height 150
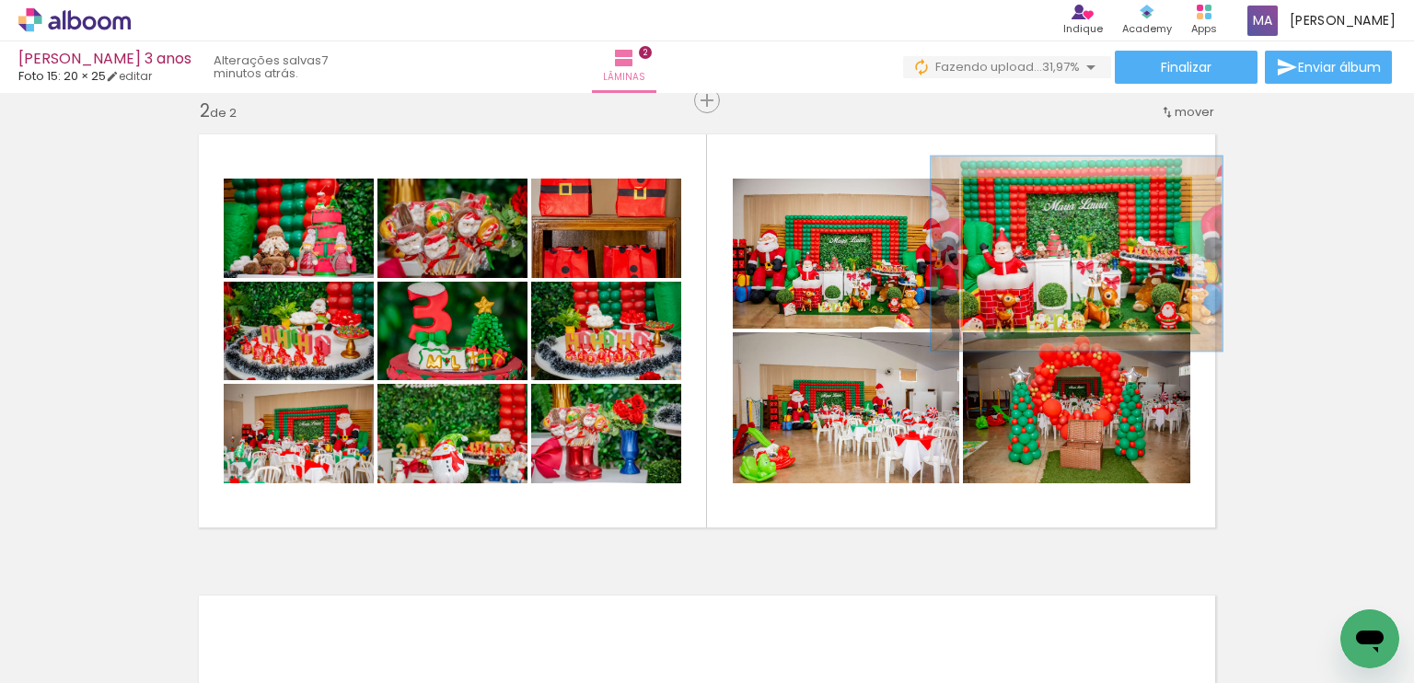
drag, startPoint x: 999, startPoint y: 193, endPoint x: 1031, endPoint y: 208, distance: 35.4
click at [1015, 194] on div at bounding box center [1023, 198] width 17 height 17
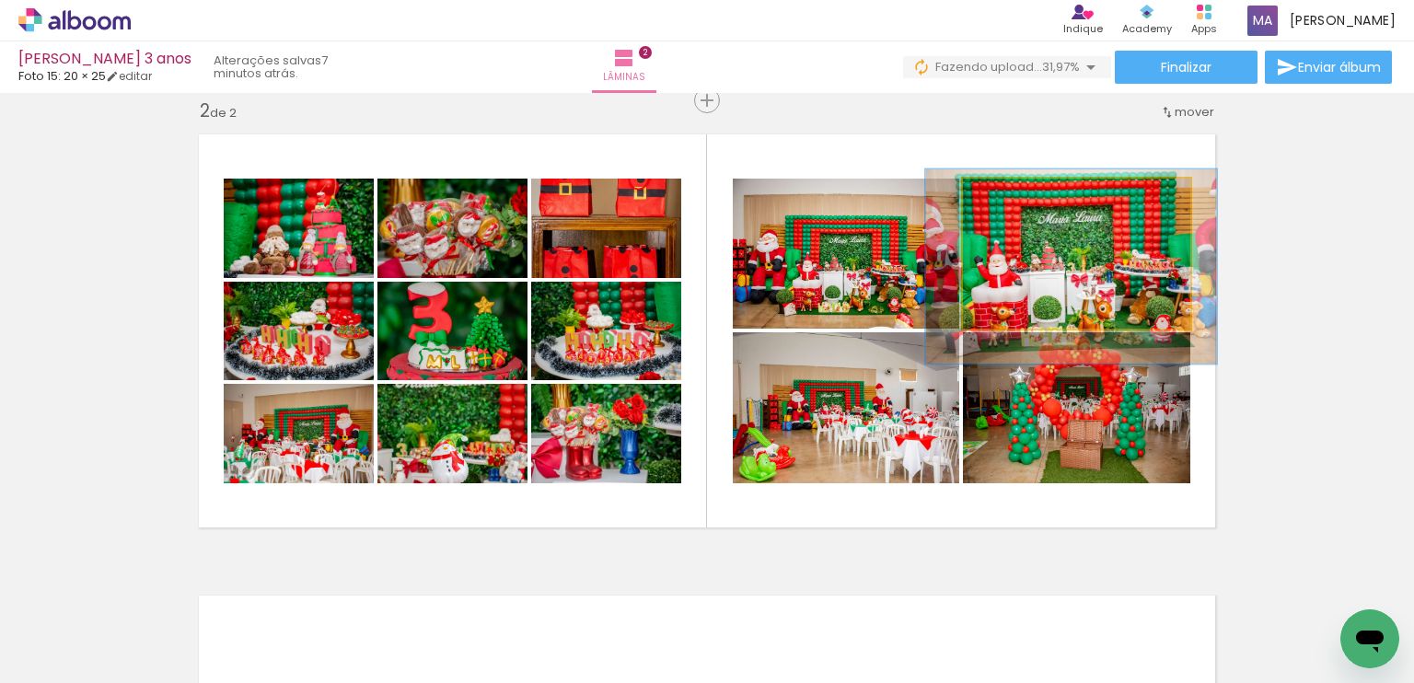
drag, startPoint x: 1075, startPoint y: 262, endPoint x: 1070, endPoint y: 275, distance: 14.0
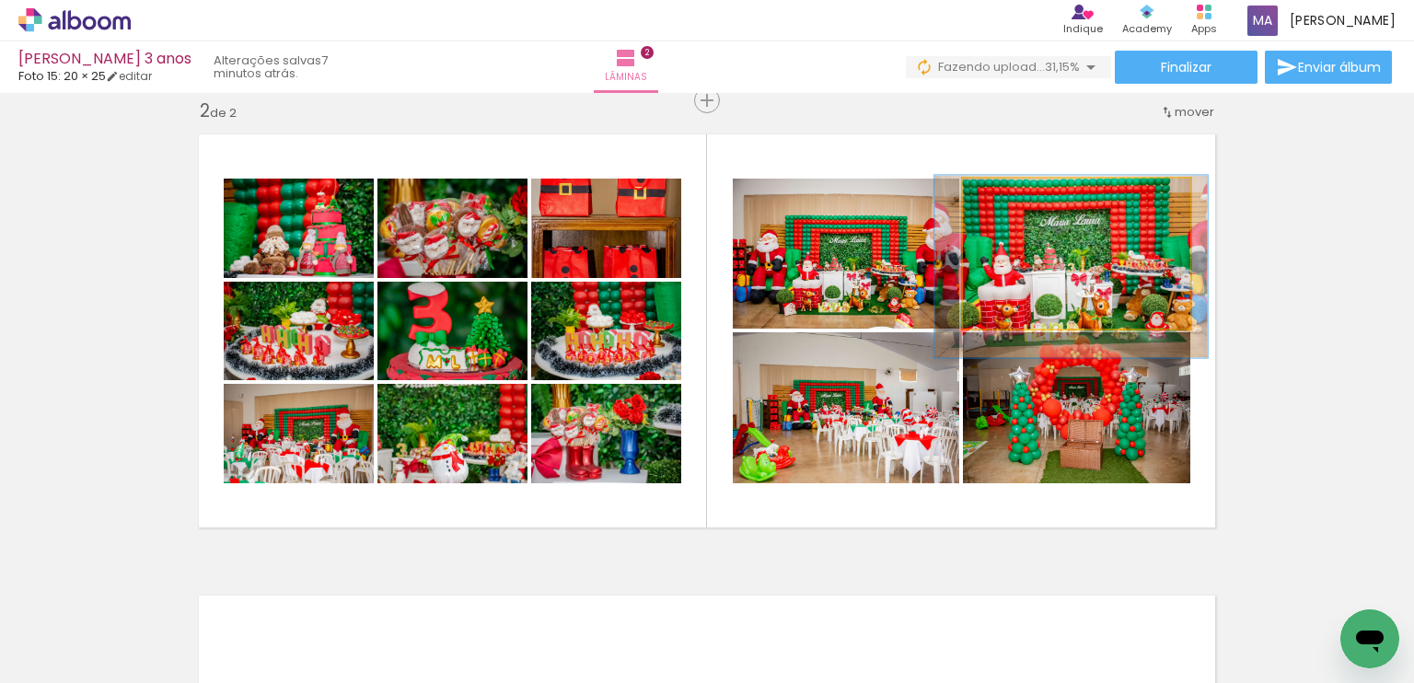
click at [1012, 202] on div at bounding box center [1020, 198] width 17 height 17
click at [1084, 285] on quentale-photo at bounding box center [1076, 254] width 227 height 150
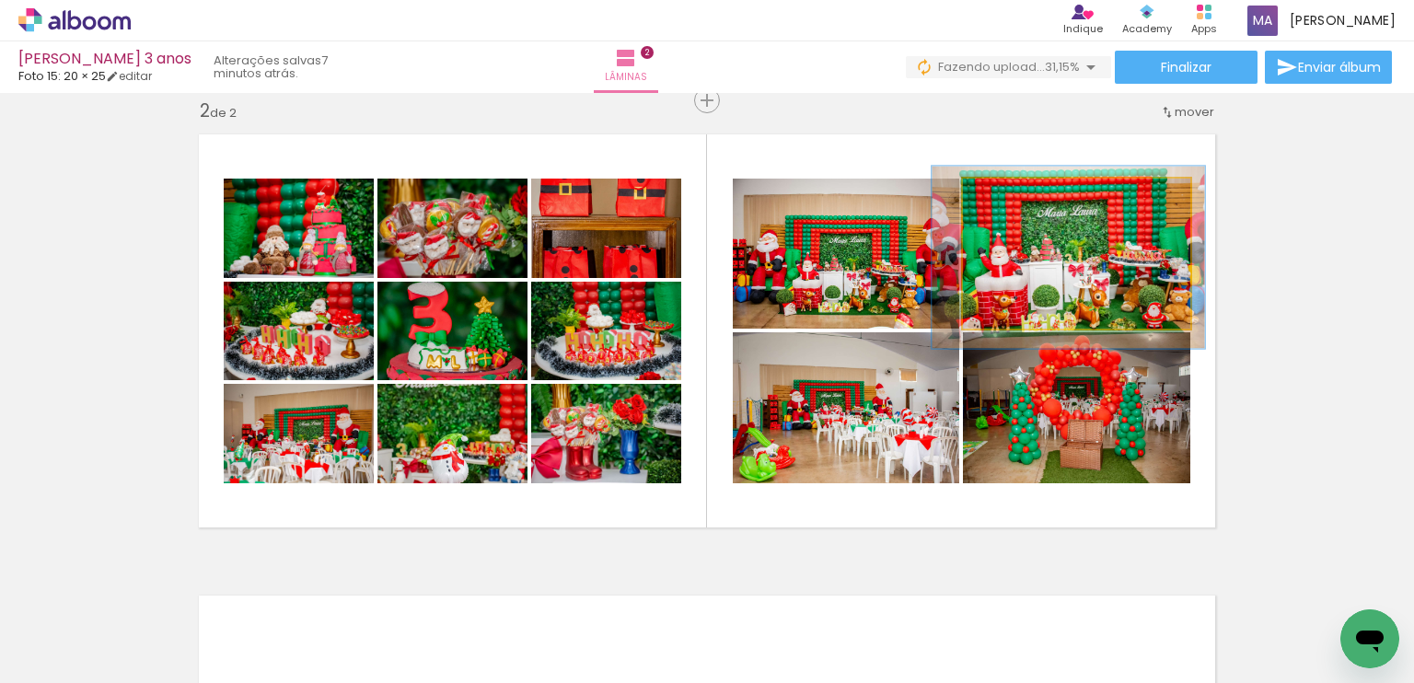
drag, startPoint x: 1084, startPoint y: 284, endPoint x: 1082, endPoint y: 275, distance: 9.6
click at [1082, 281] on quentale-photo at bounding box center [1076, 254] width 227 height 150
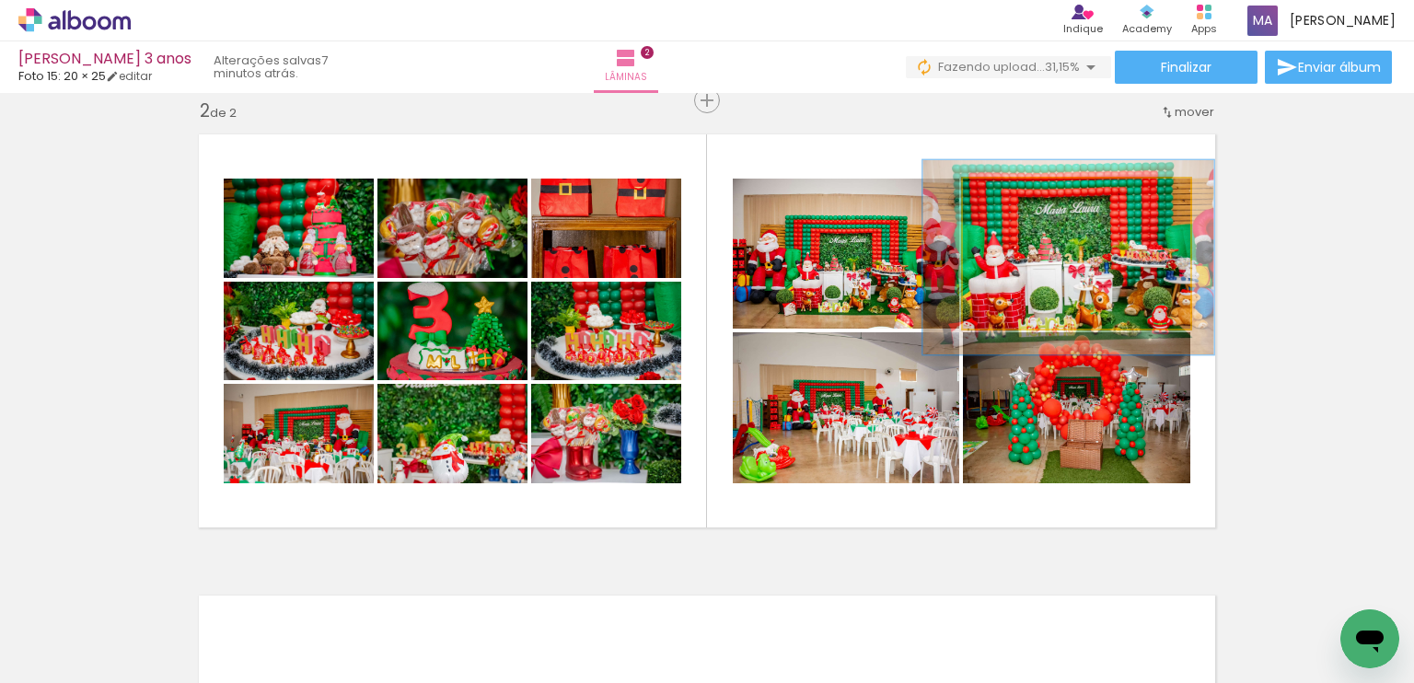
type paper-slider "128"
click at [1024, 201] on div at bounding box center [1026, 197] width 29 height 29
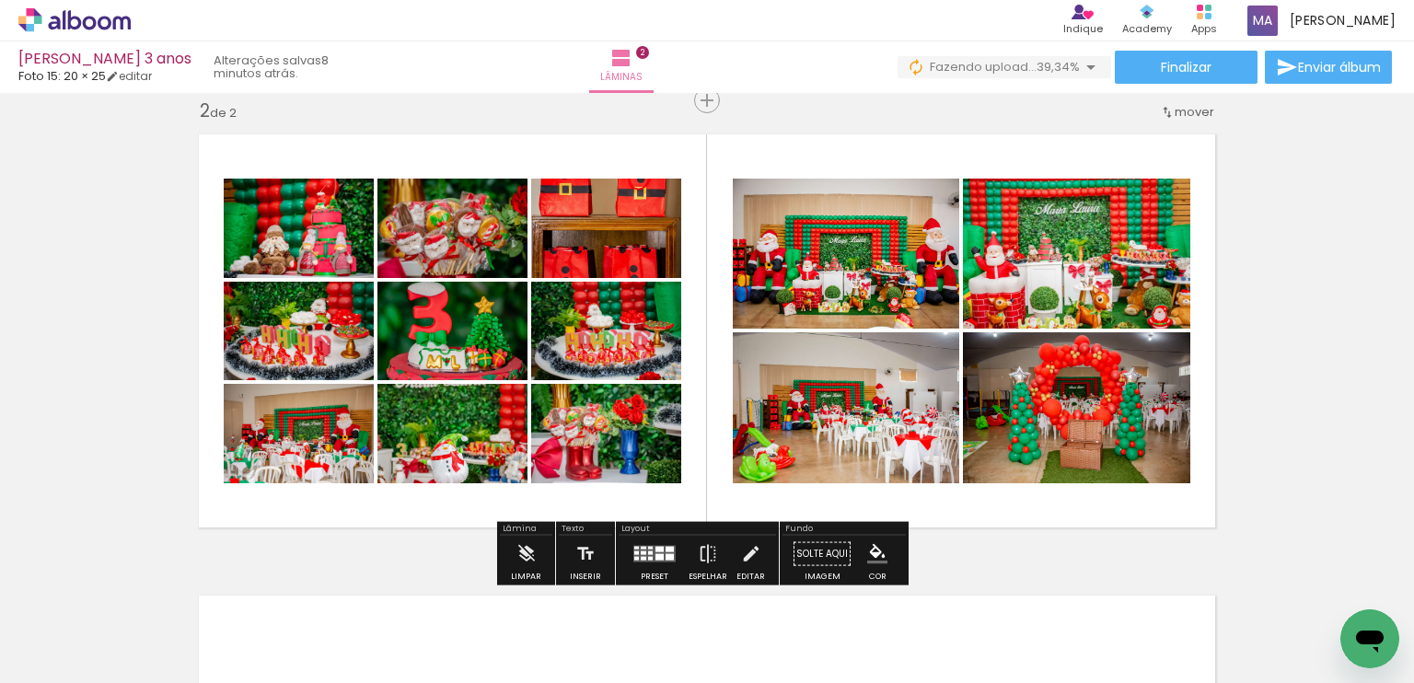
click at [601, 260] on quentale-photo at bounding box center [606, 228] width 150 height 99
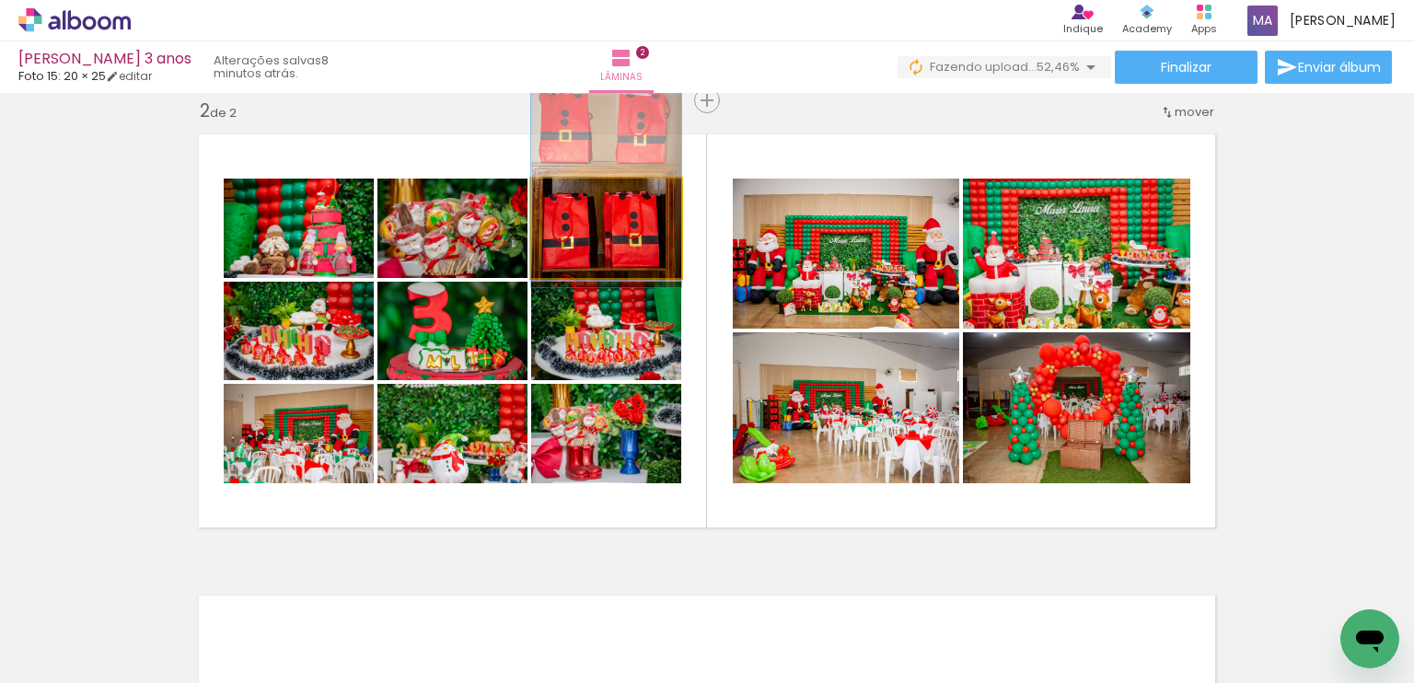
drag, startPoint x: 603, startPoint y: 260, endPoint x: 602, endPoint y: 206, distance: 53.4
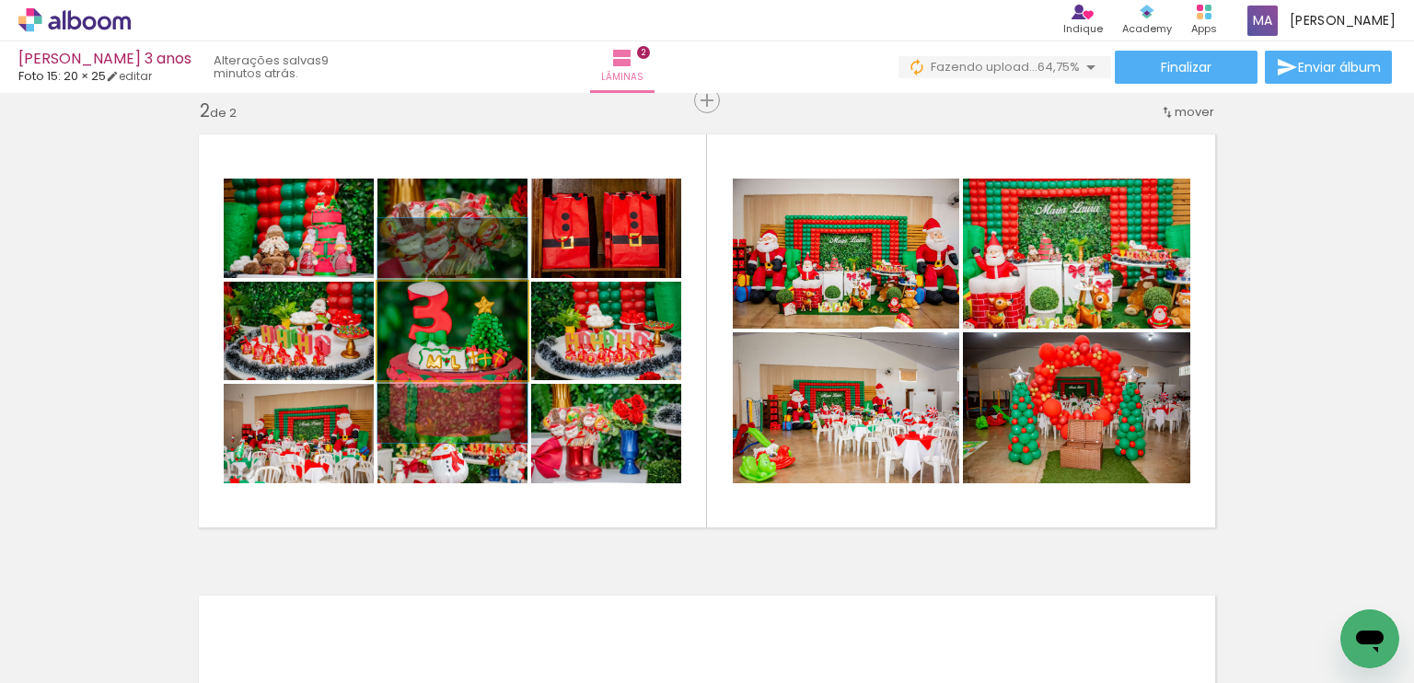
click at [457, 335] on quentale-photo at bounding box center [452, 331] width 150 height 98
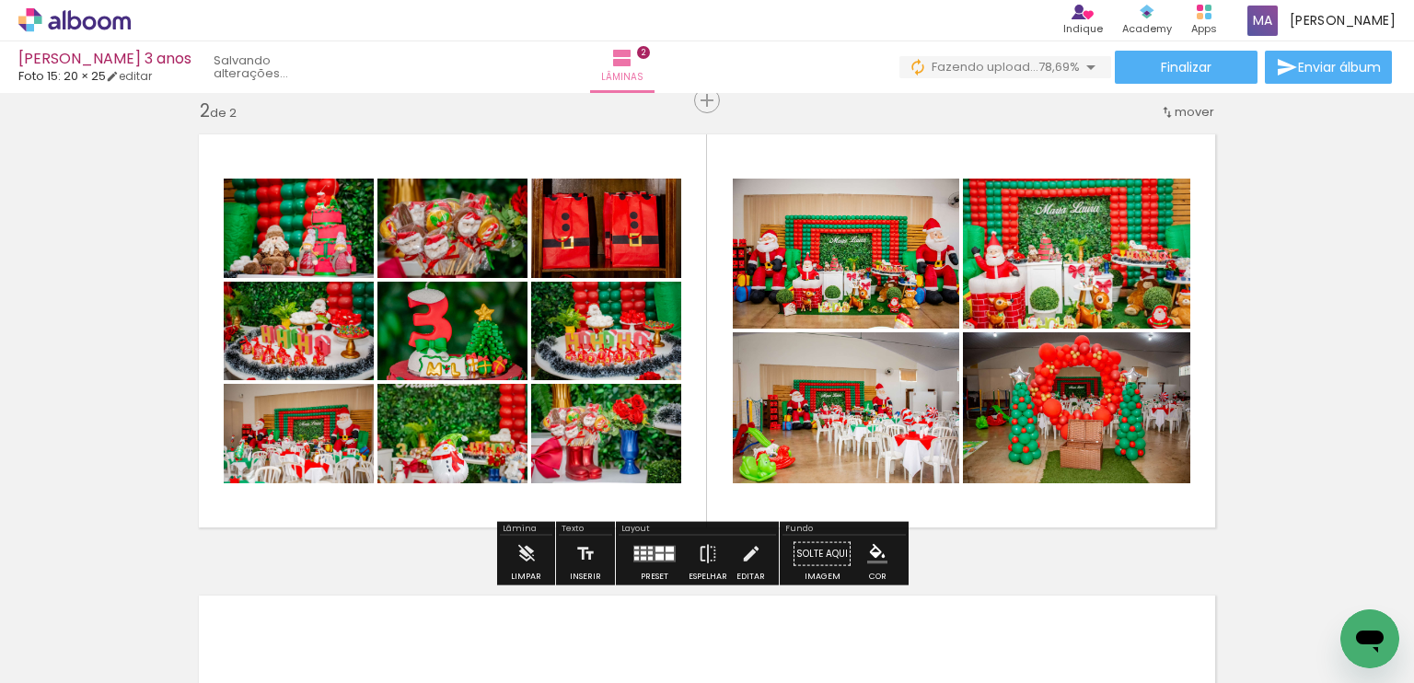
click at [1349, 505] on div "Inserir lâmina 1 de 2 Inserir lâmina 2 de 2" at bounding box center [707, 307] width 1414 height 1384
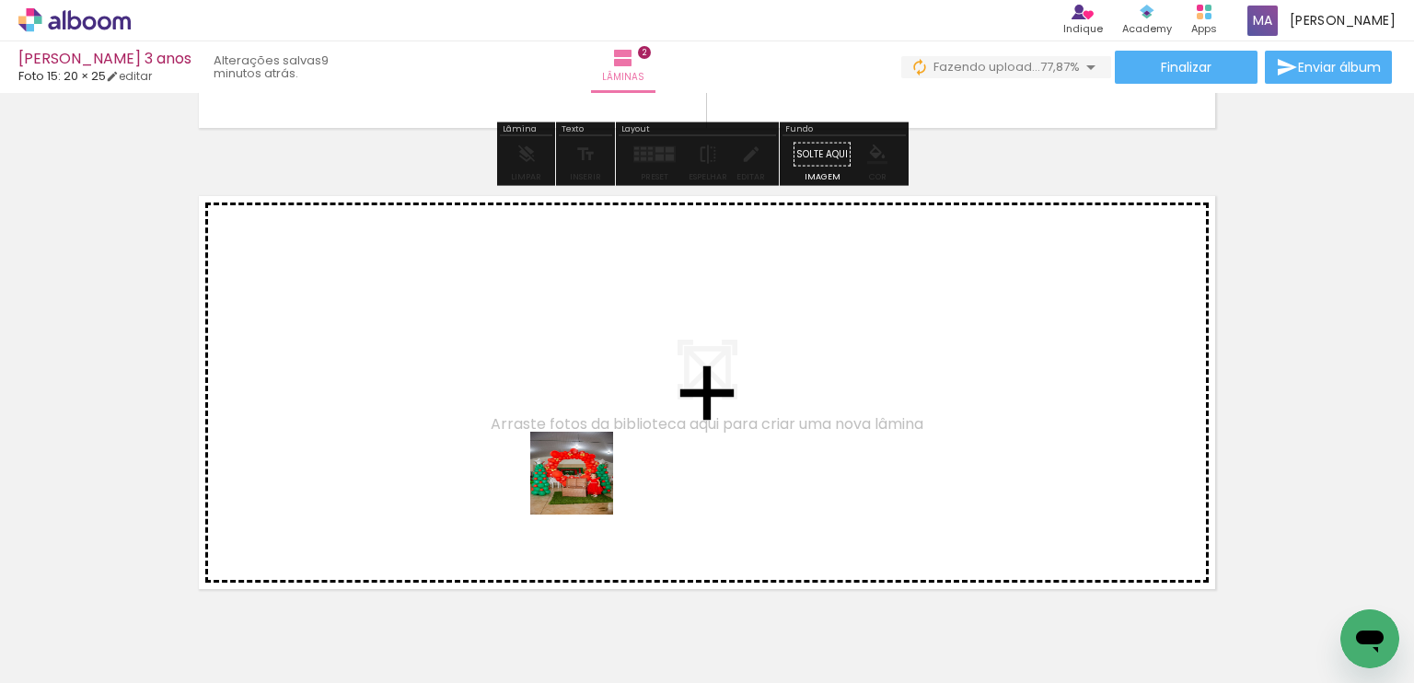
drag, startPoint x: 657, startPoint y: 643, endPoint x: 576, endPoint y: 475, distance: 186.9
click at [576, 475] on quentale-workspace at bounding box center [707, 341] width 1414 height 683
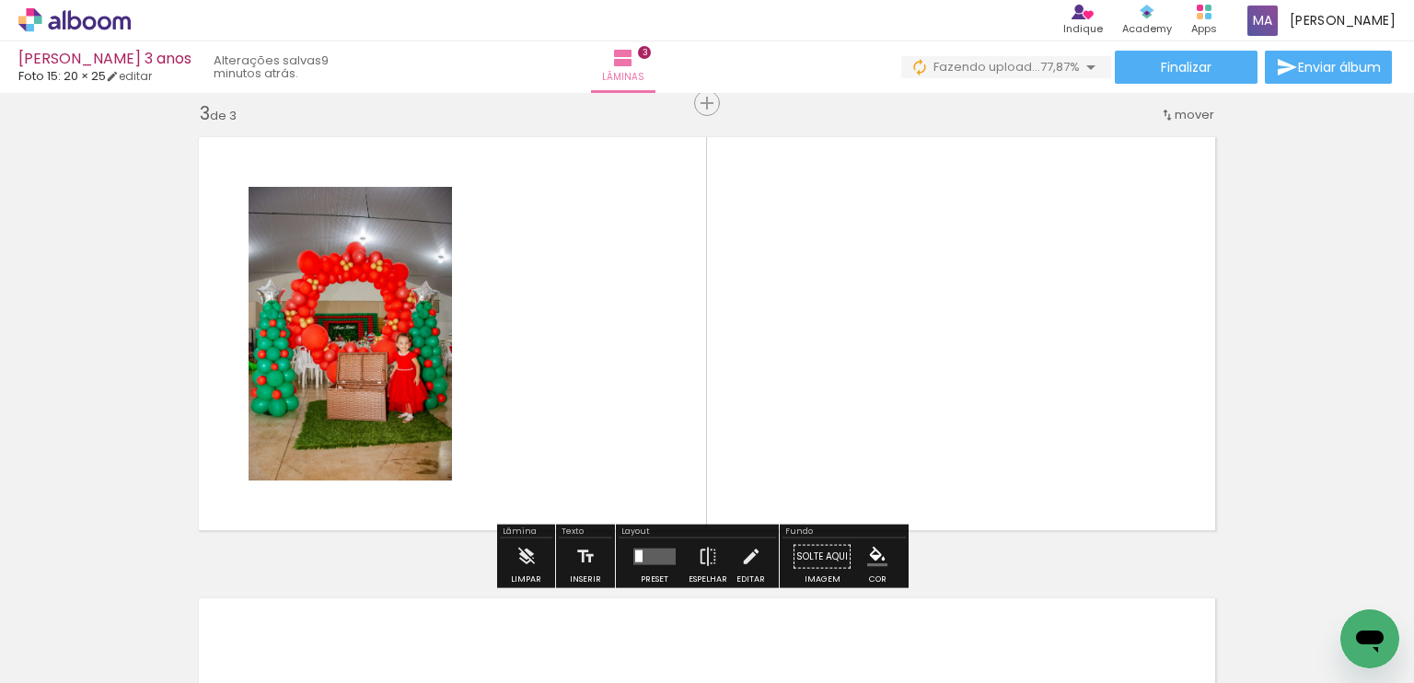
scroll to position [945, 0]
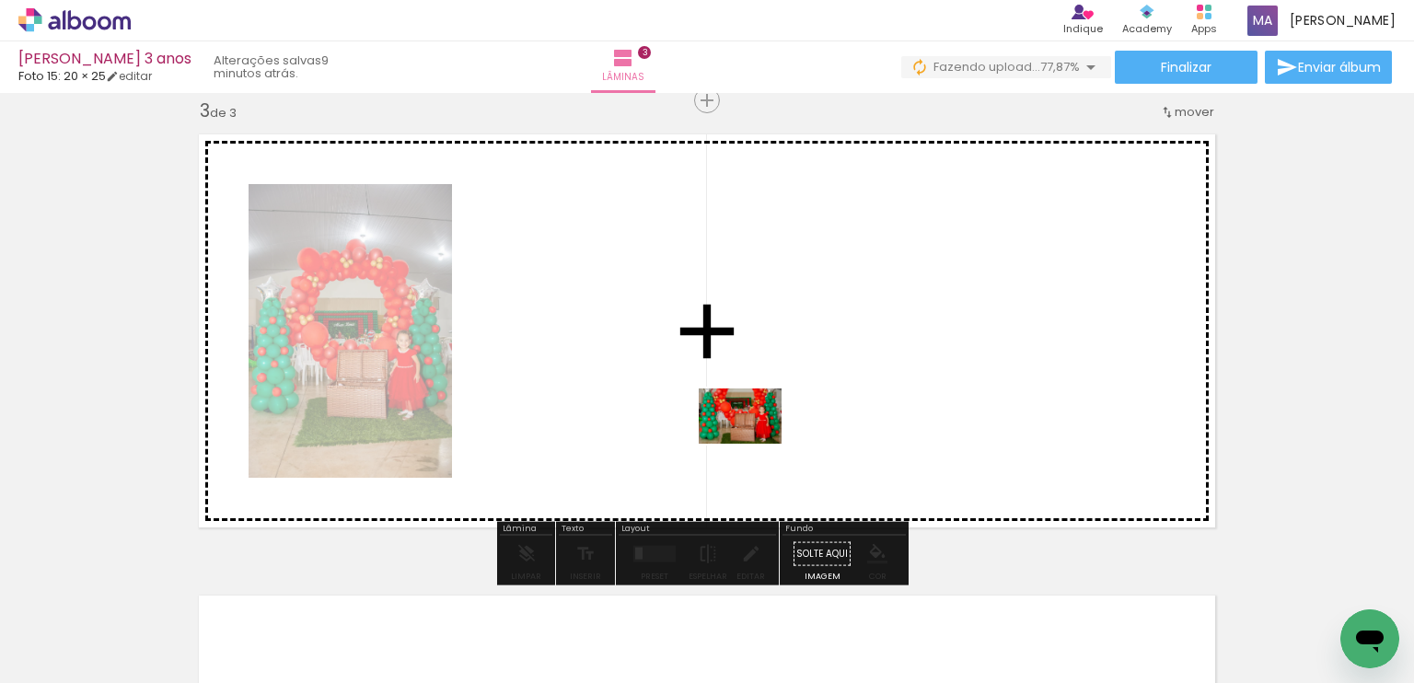
drag, startPoint x: 777, startPoint y: 594, endPoint x: 754, endPoint y: 444, distance: 151.8
click at [754, 444] on quentale-workspace at bounding box center [707, 341] width 1414 height 683
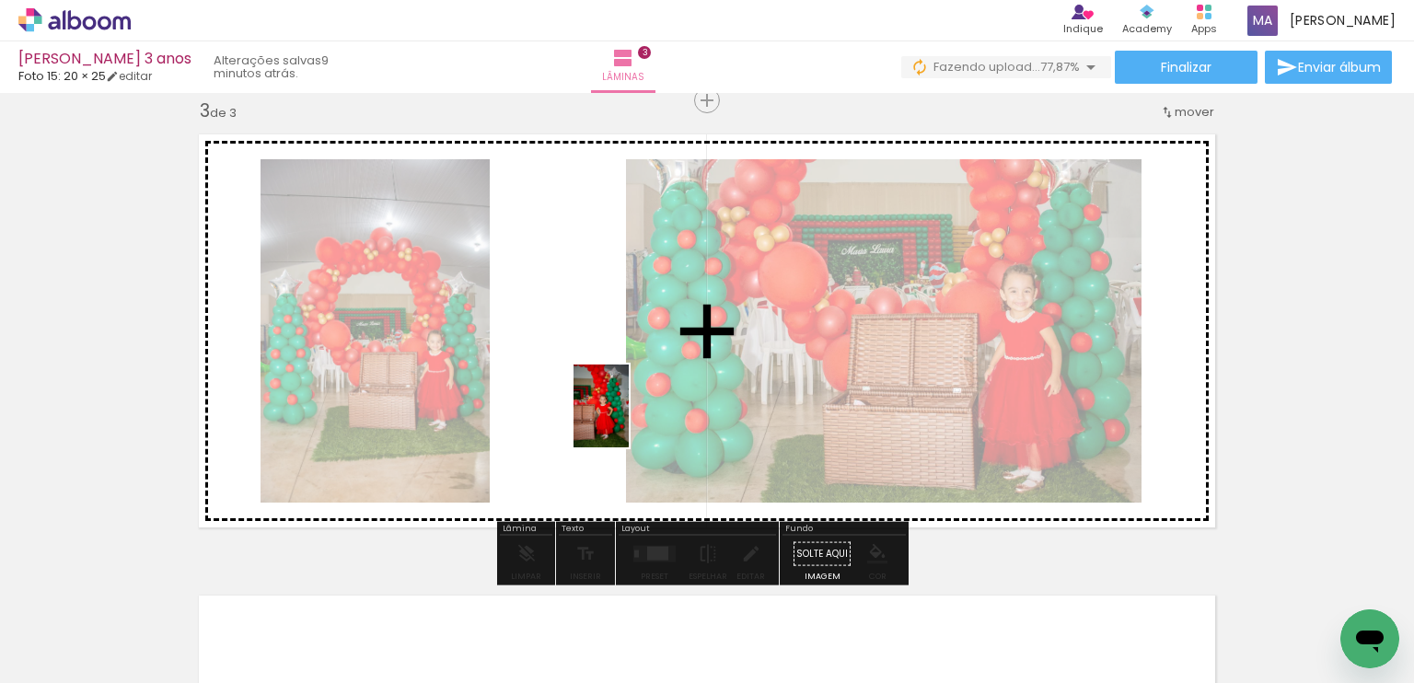
drag, startPoint x: 834, startPoint y: 596, endPoint x: 629, endPoint y: 418, distance: 272.1
click at [629, 418] on quentale-workspace at bounding box center [707, 341] width 1414 height 683
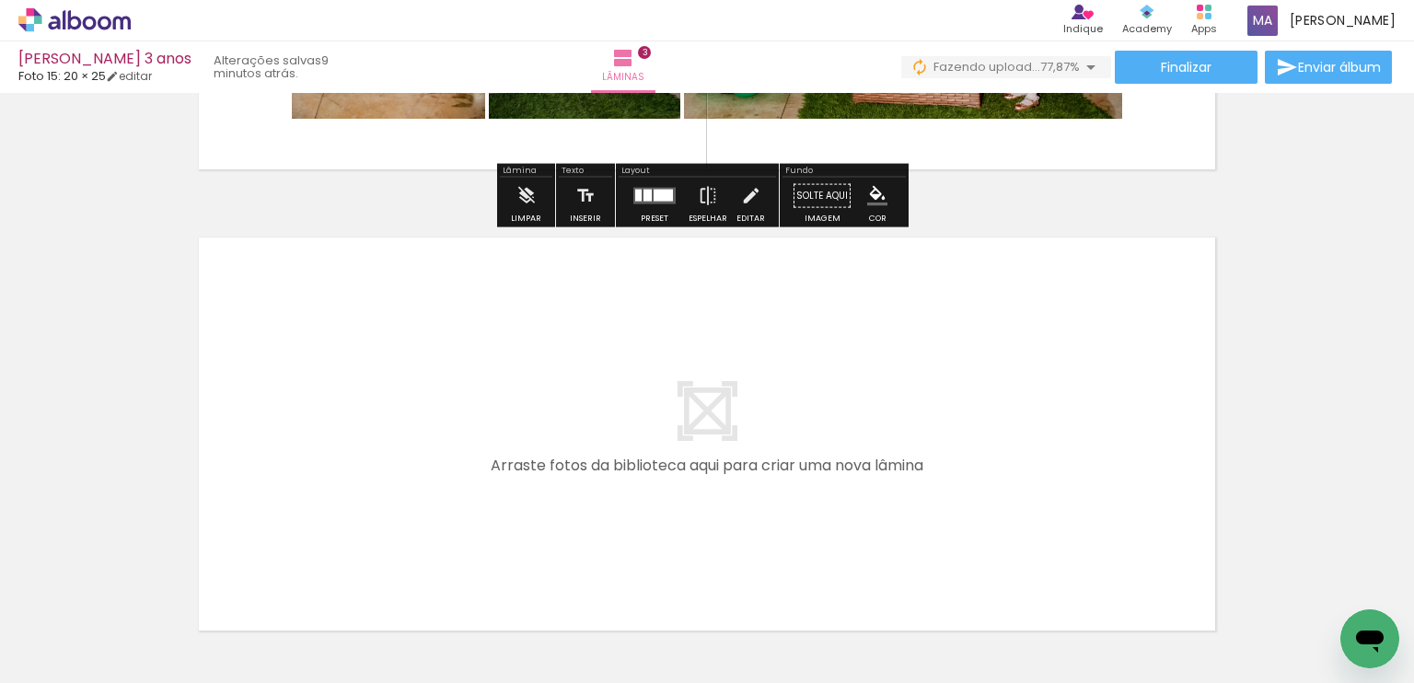
scroll to position [1344, 0]
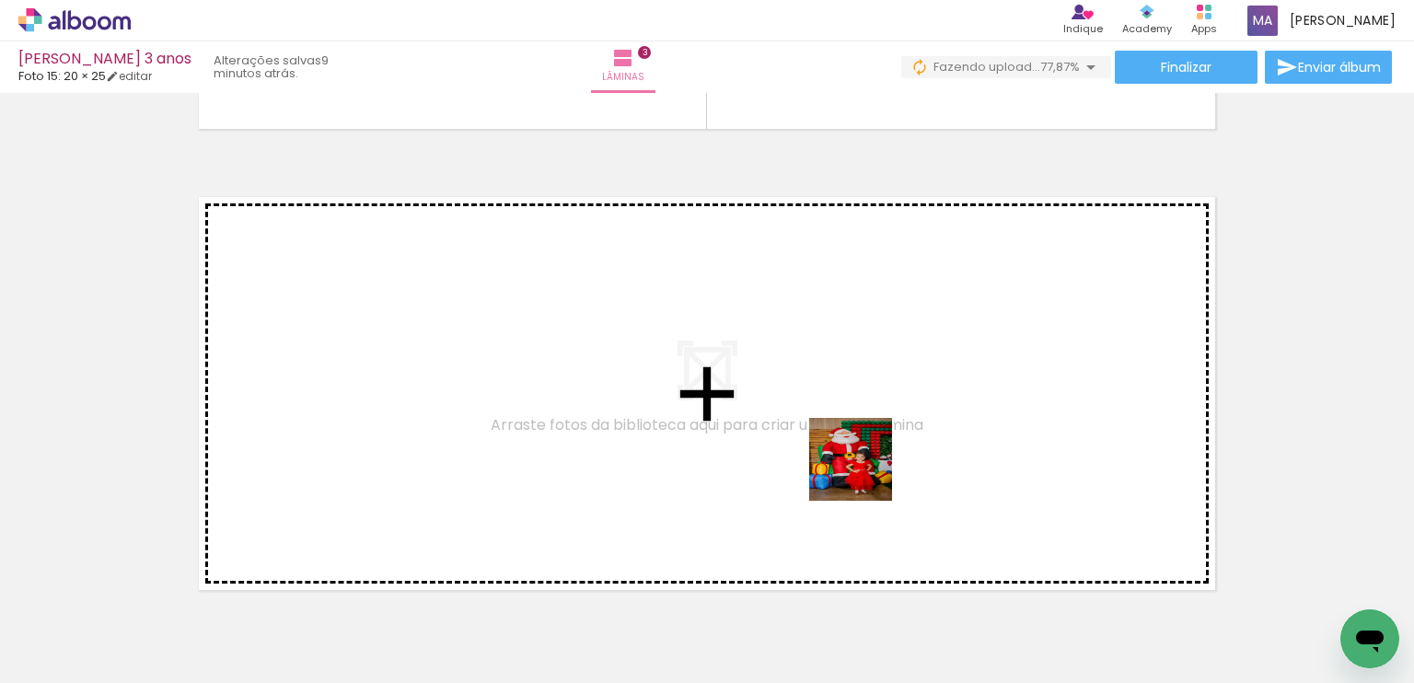
drag, startPoint x: 965, startPoint y: 624, endPoint x: 848, endPoint y: 451, distance: 208.8
click at [848, 451] on quentale-workspace at bounding box center [707, 341] width 1414 height 683
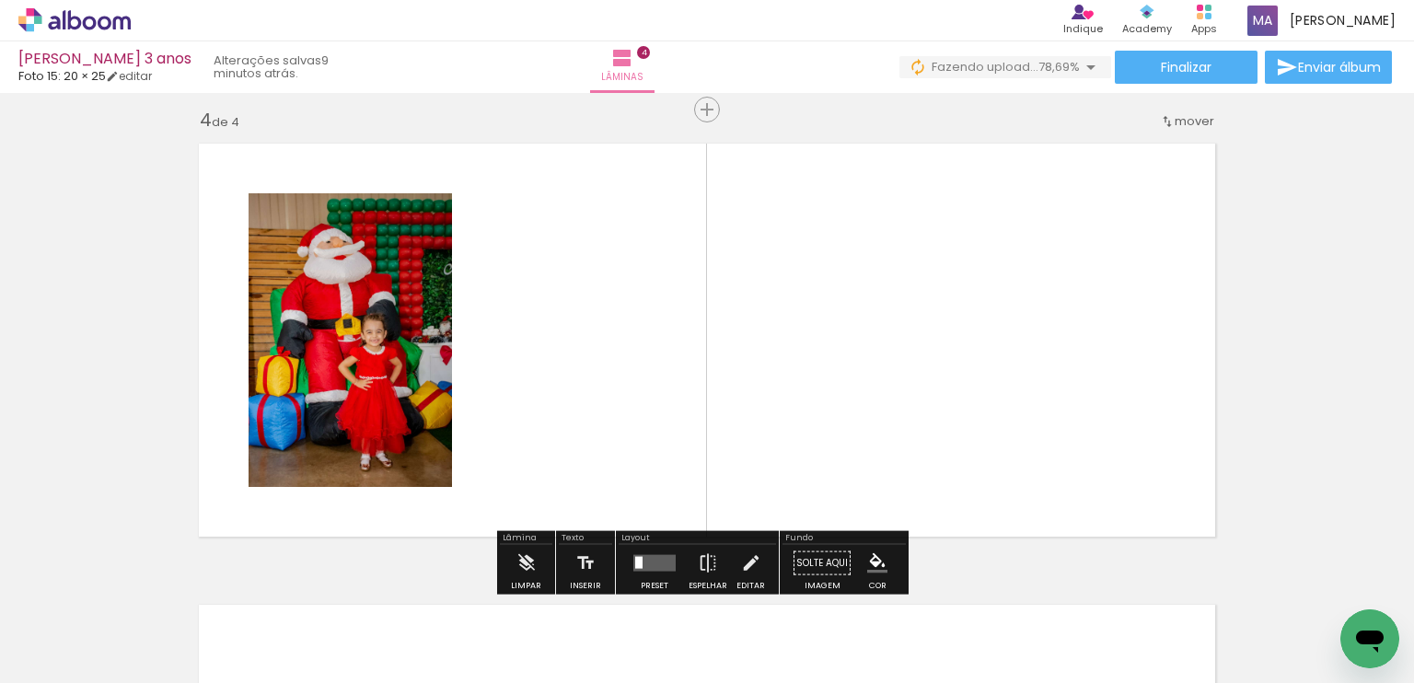
scroll to position [1406, 0]
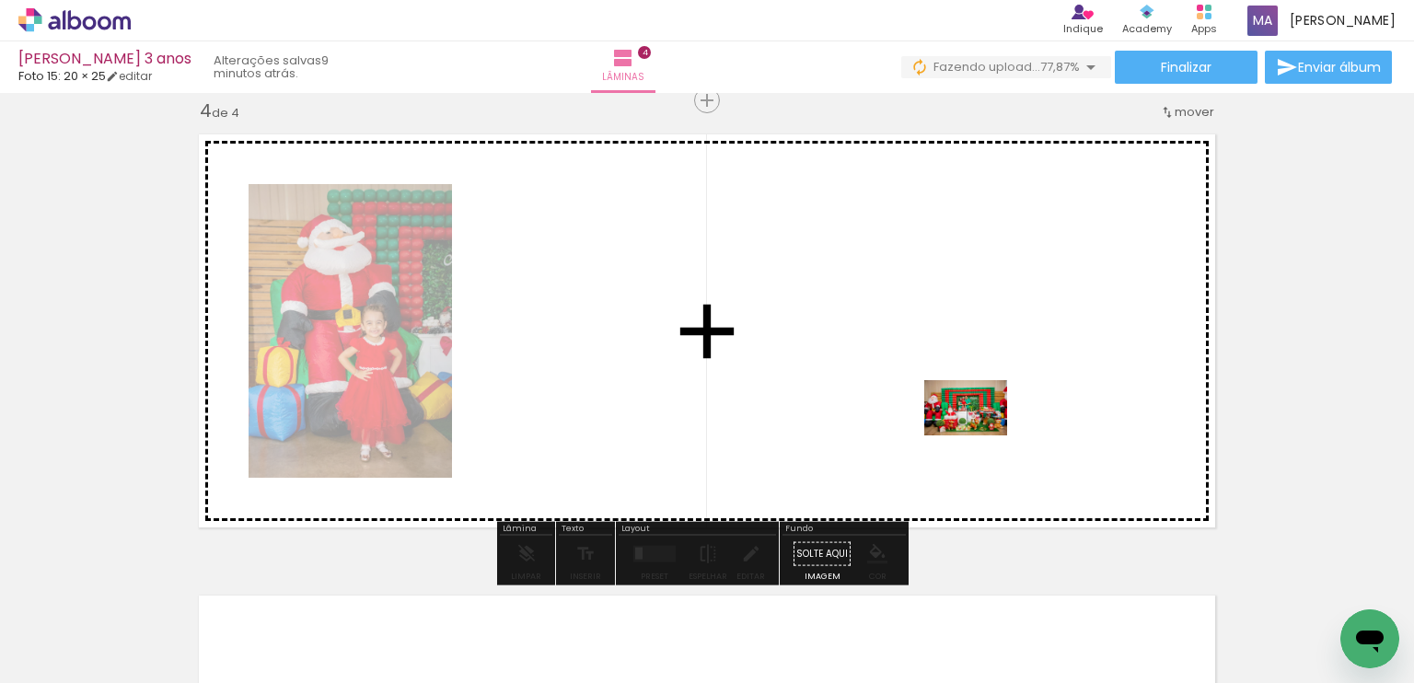
drag, startPoint x: 1076, startPoint y: 631, endPoint x: 979, endPoint y: 435, distance: 217.8
click at [979, 435] on quentale-workspace at bounding box center [707, 341] width 1414 height 683
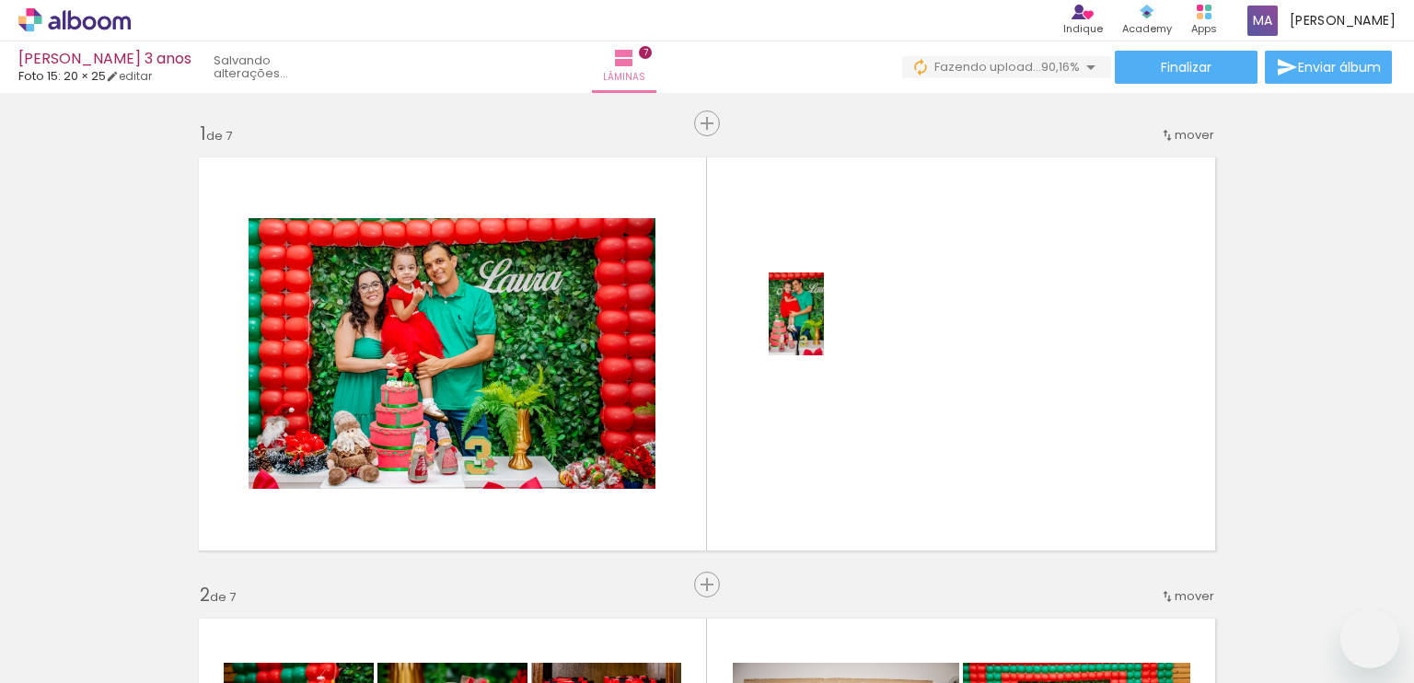
click at [824, 328] on quentale-workspace at bounding box center [707, 341] width 1414 height 683
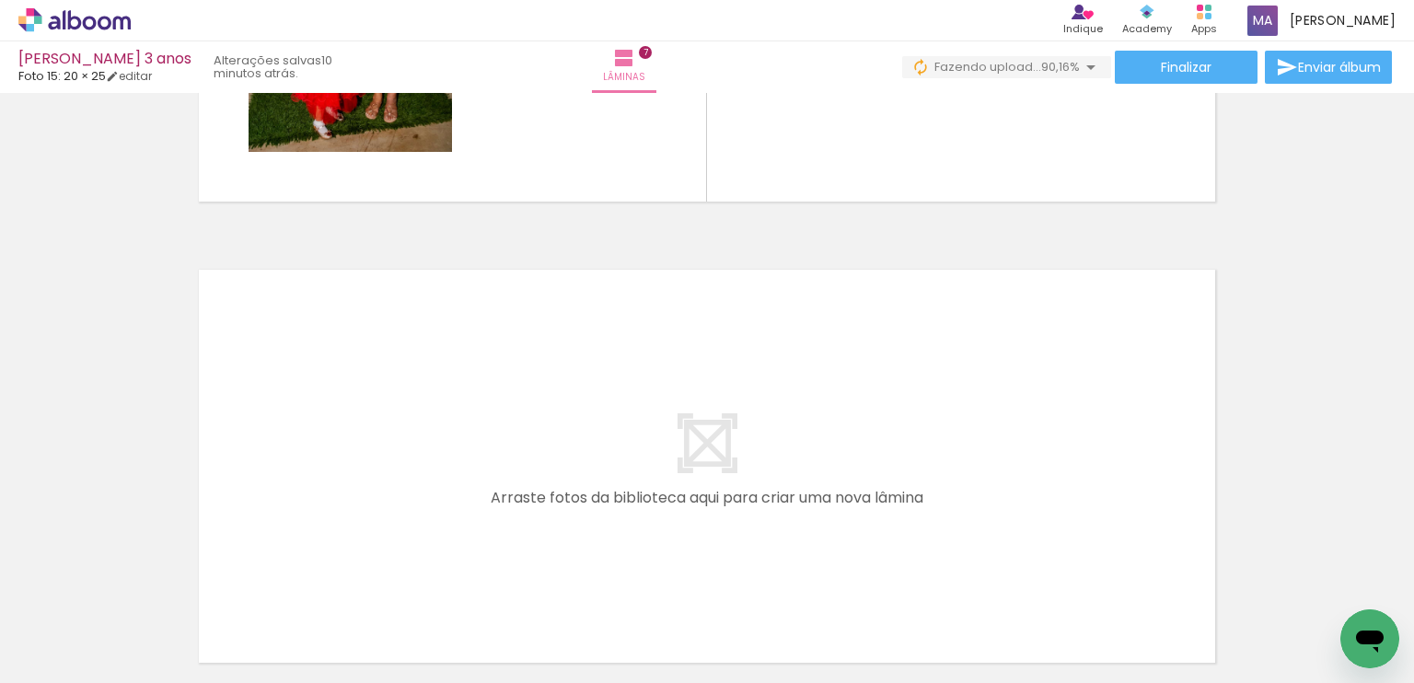
scroll to position [3239, 0]
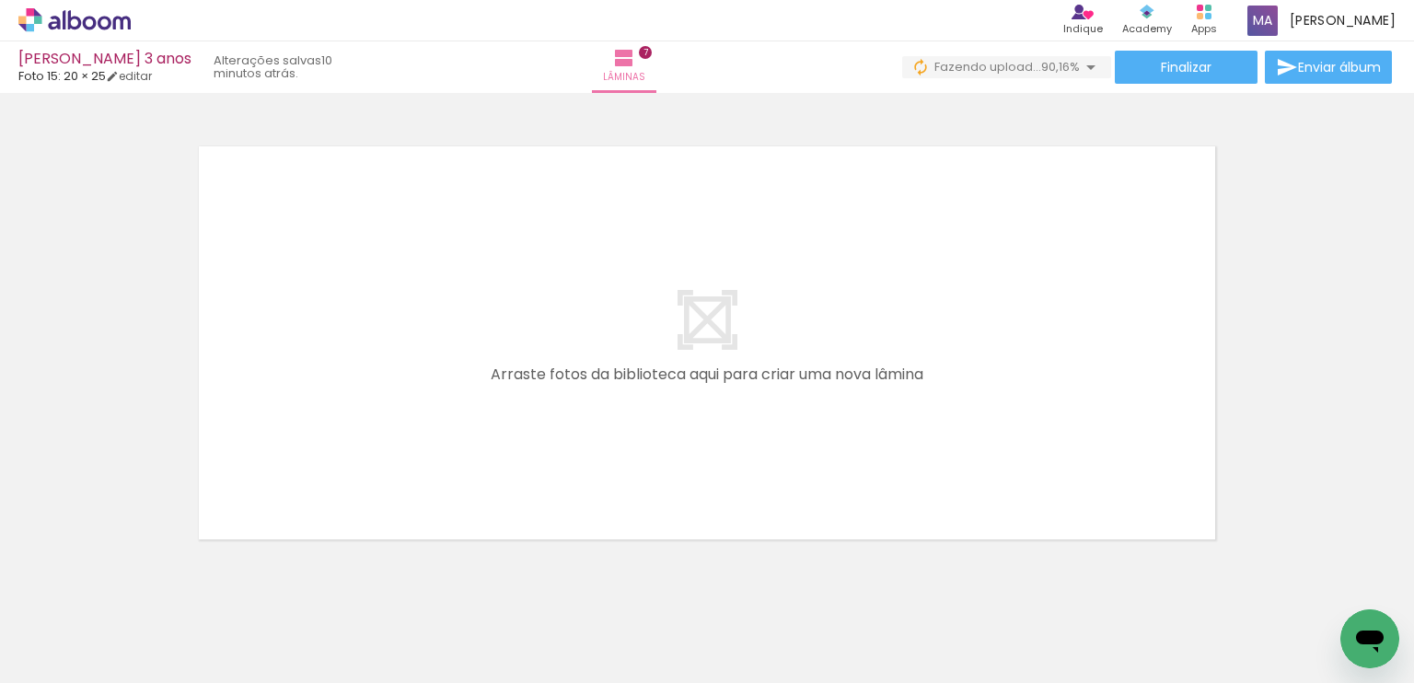
click at [1046, 403] on quentale-workspace at bounding box center [707, 341] width 1414 height 683
